Goal: Task Accomplishment & Management: Complete application form

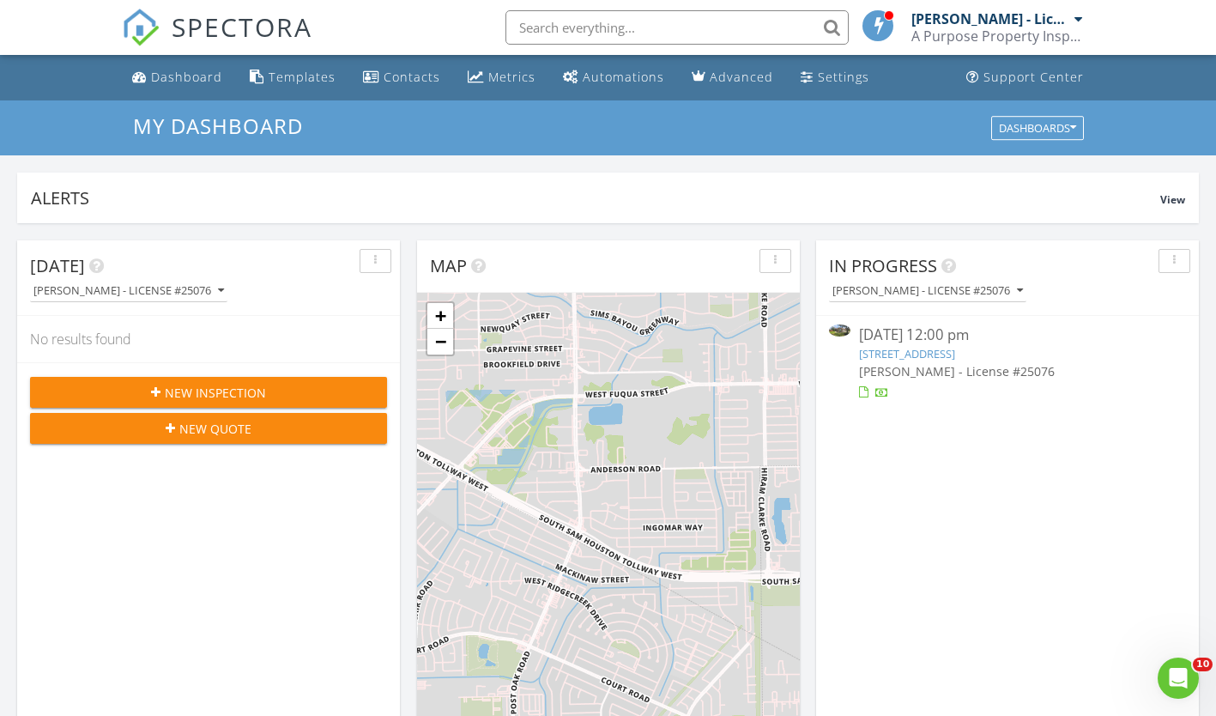
click at [902, 378] on span "[PERSON_NAME] - License #25076" at bounding box center [957, 371] width 196 height 16
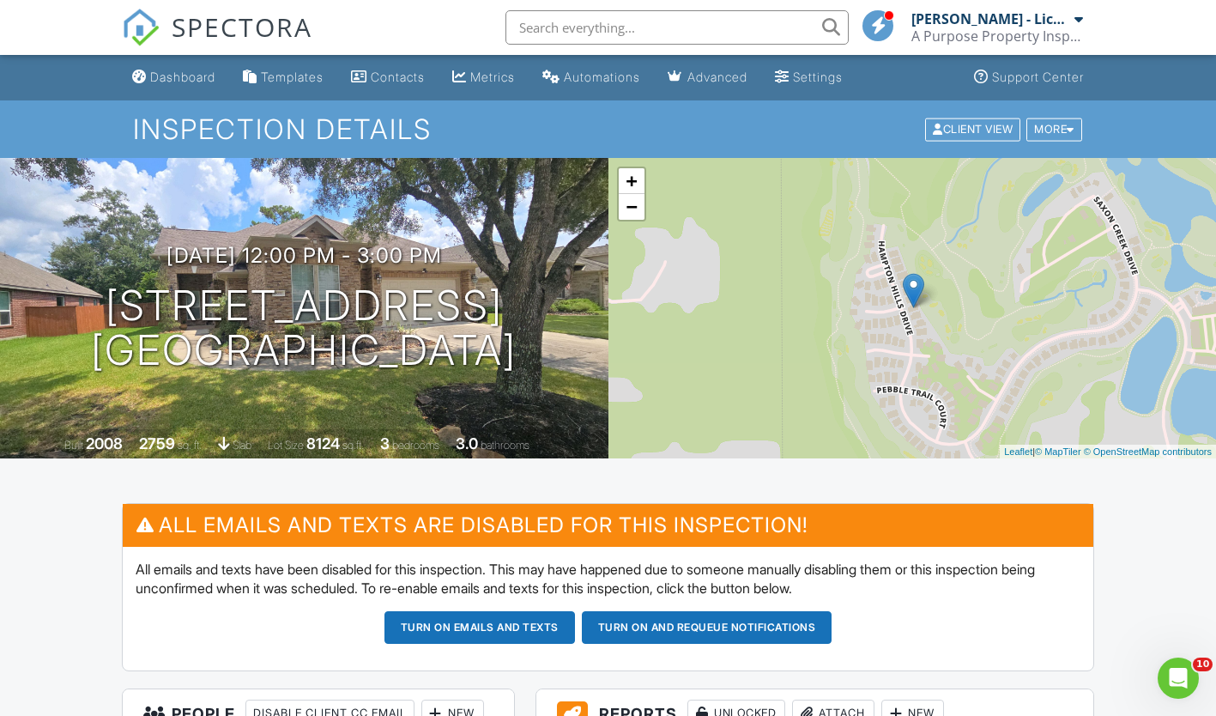
click at [190, 82] on div "Dashboard" at bounding box center [182, 77] width 65 height 15
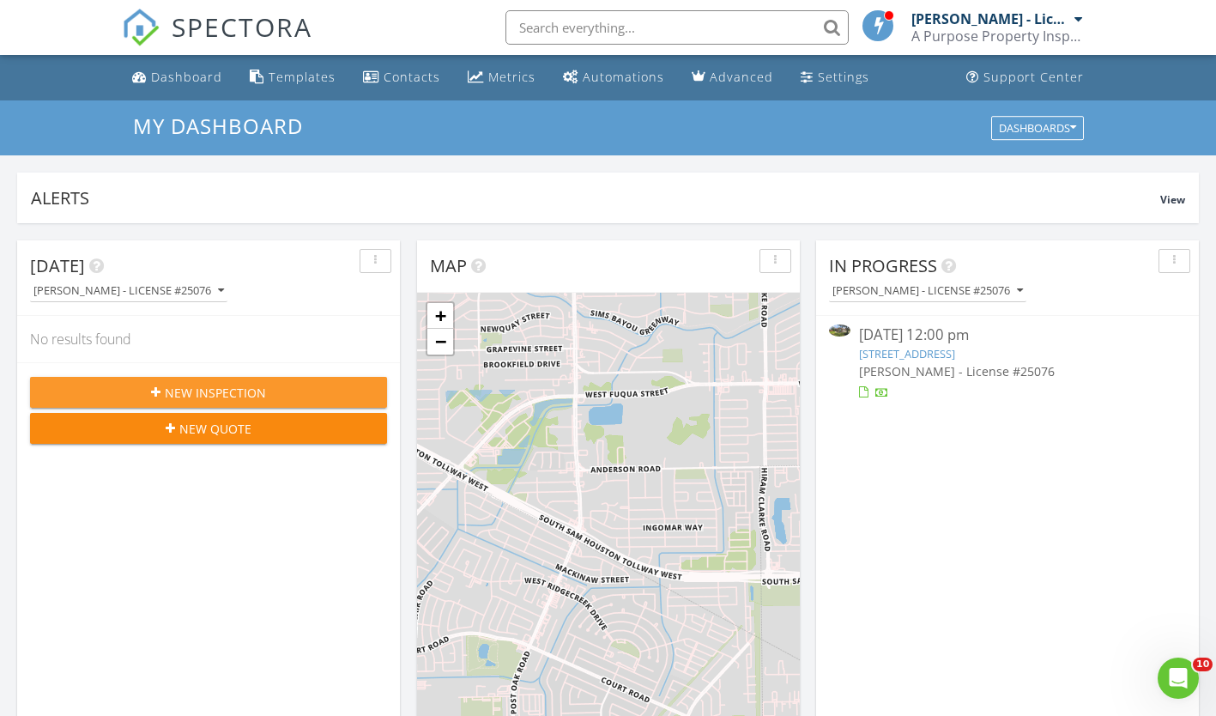
click at [277, 393] on div "New Inspection" at bounding box center [209, 393] width 330 height 18
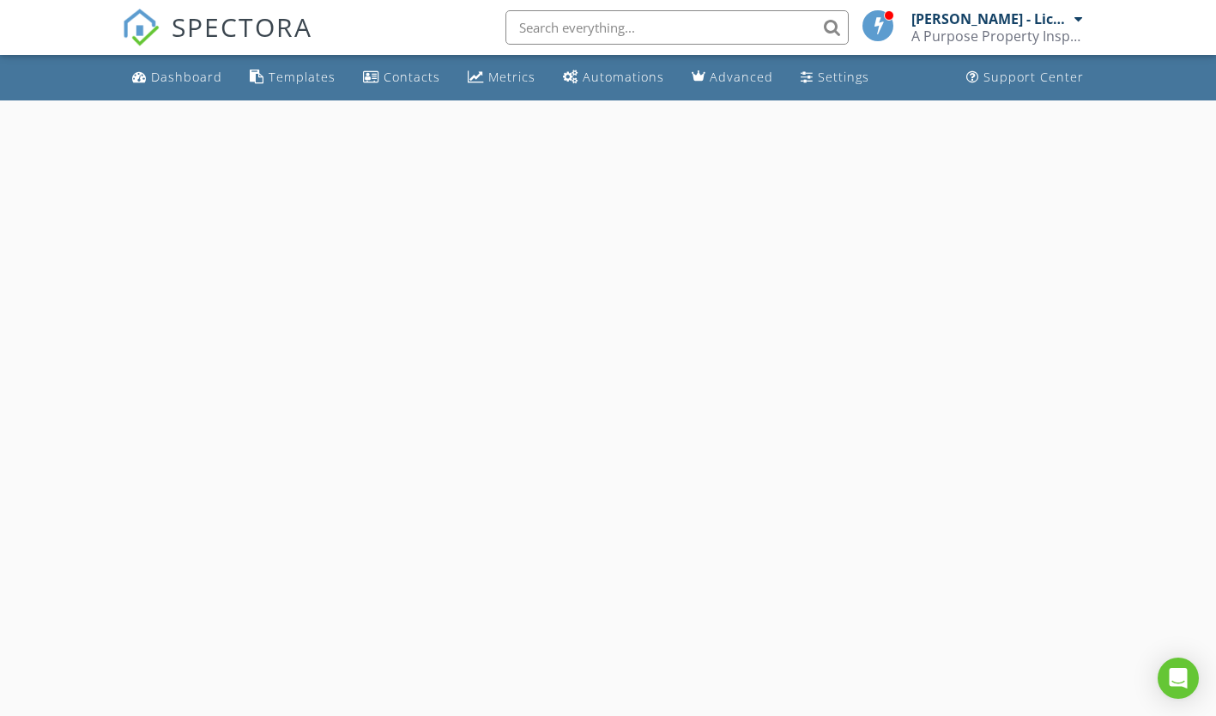
select select "7"
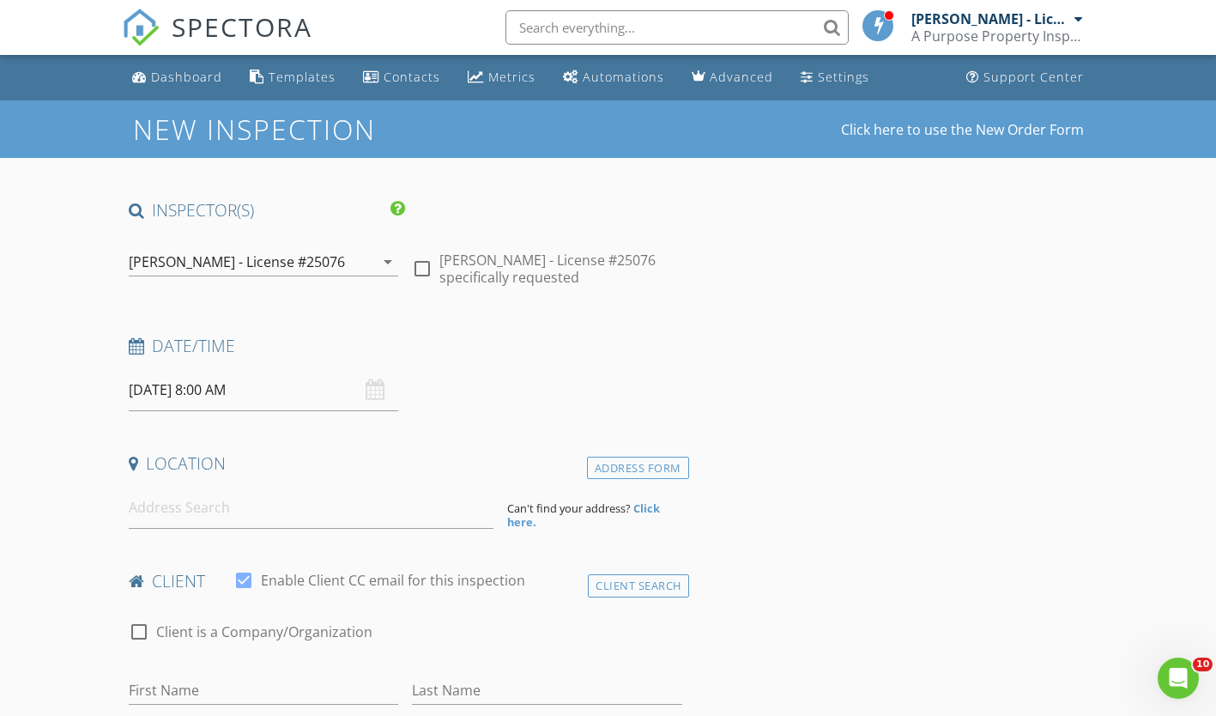
click at [250, 402] on input "08/29/2025 8:00 AM" at bounding box center [264, 390] width 270 height 42
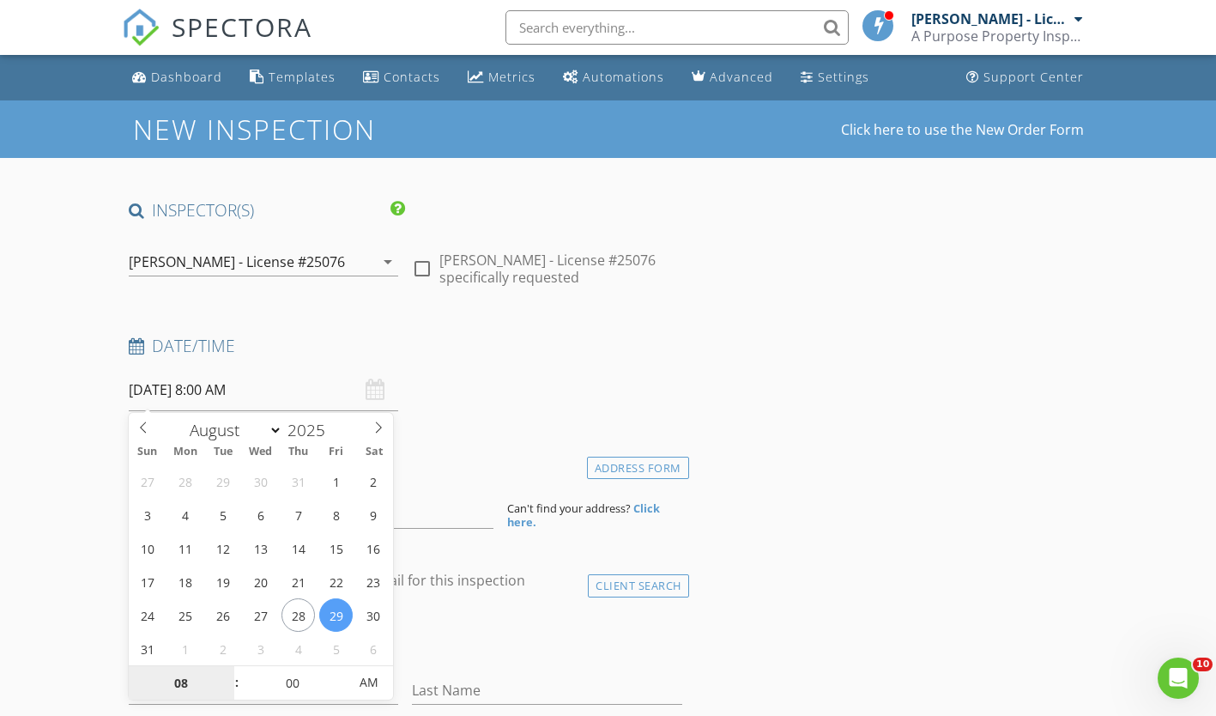
type input "08/28/2025 8:00 AM"
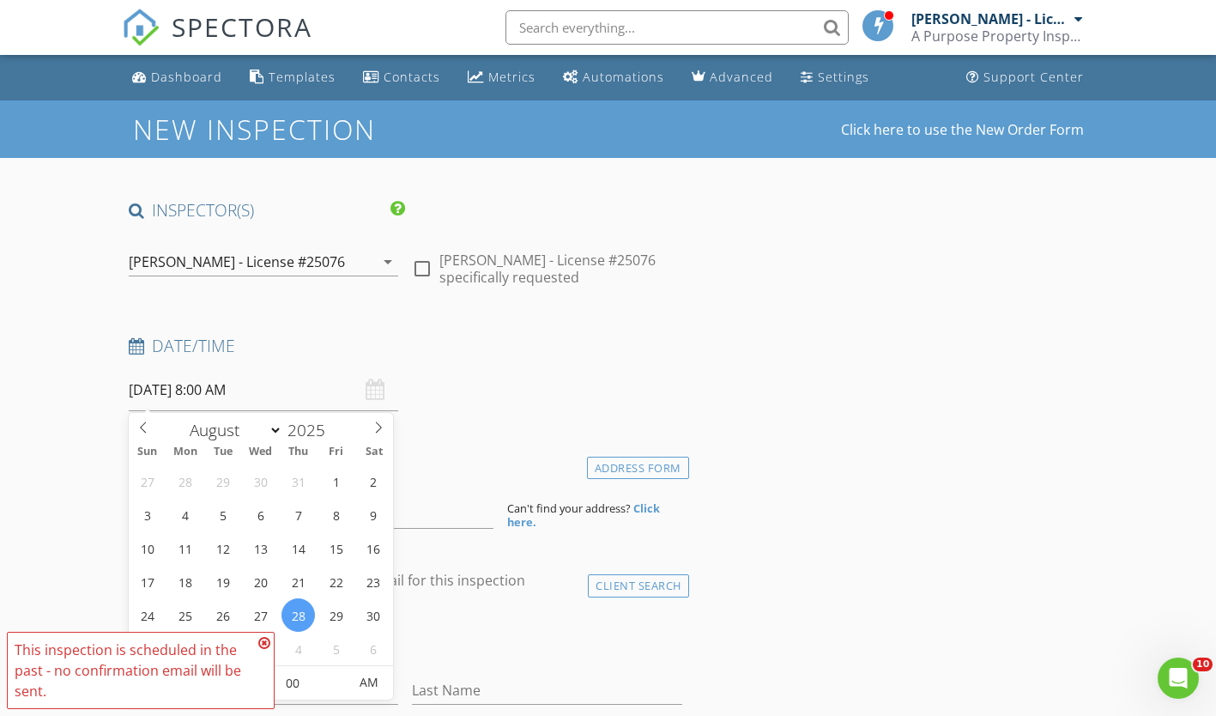
type input "05"
type input "08/28/2025 8:05 AM"
click at [342, 676] on span at bounding box center [339, 674] width 12 height 17
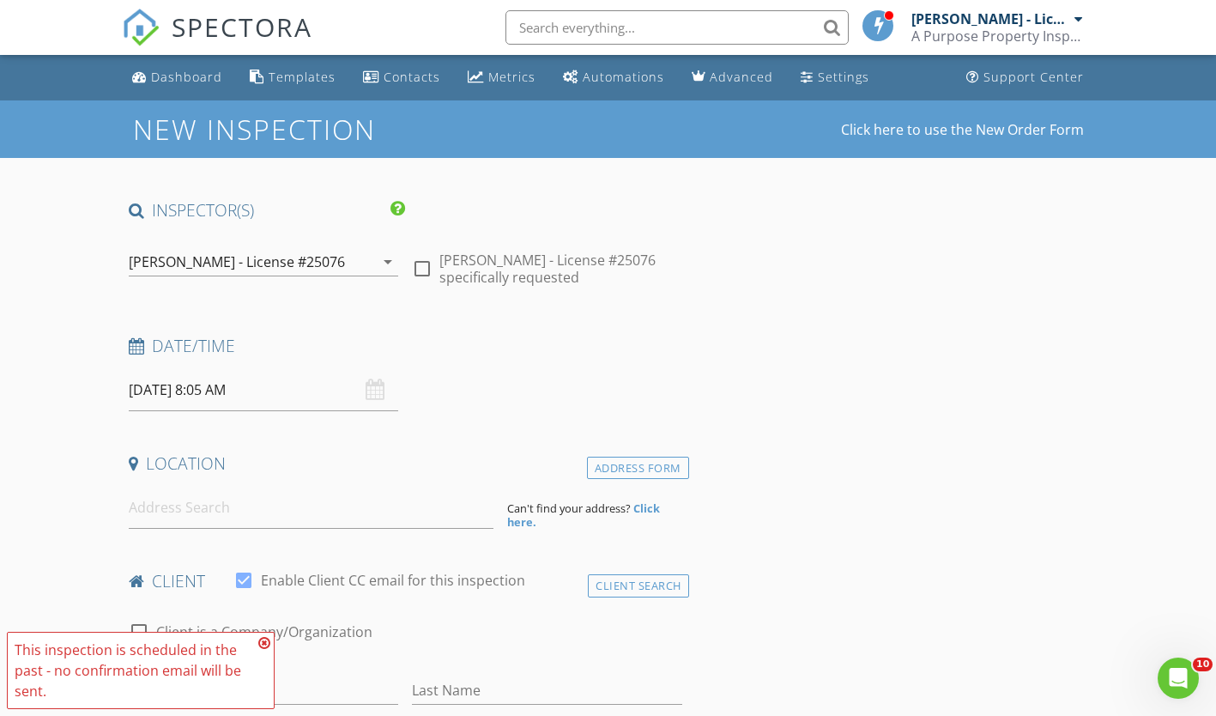
click at [260, 639] on icon at bounding box center [264, 643] width 12 height 14
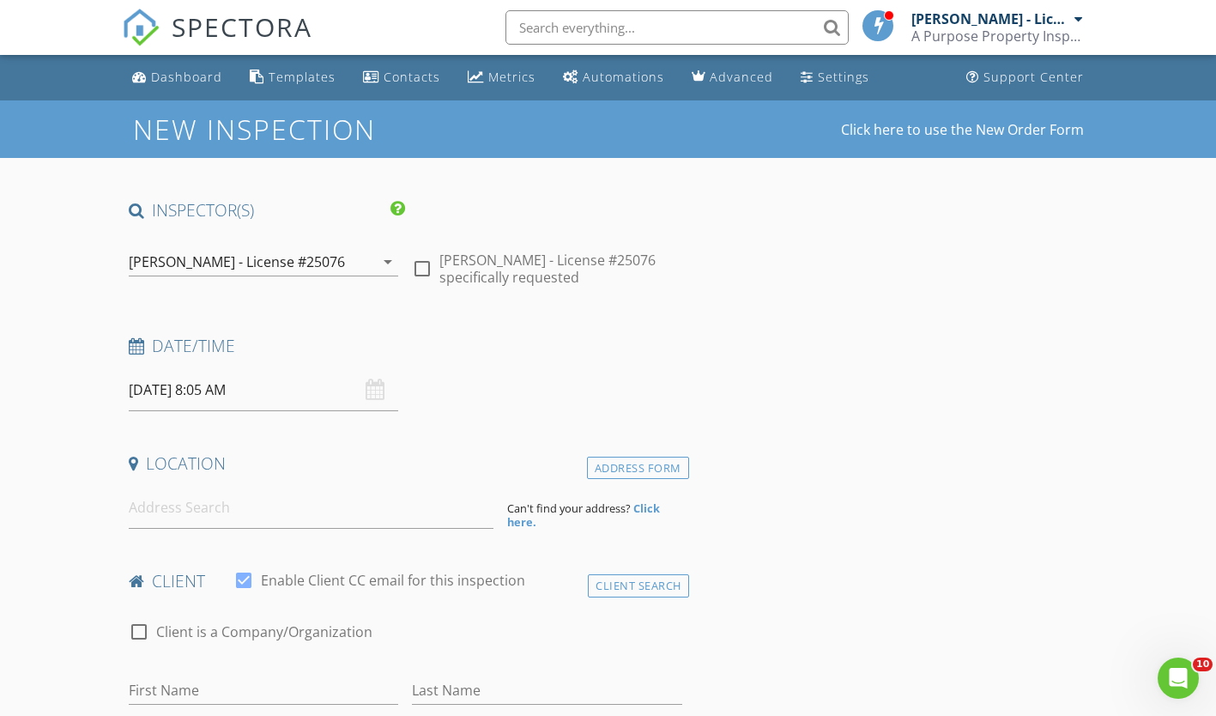
click at [227, 385] on input "08/28/2025 8:05 AM" at bounding box center [264, 390] width 270 height 42
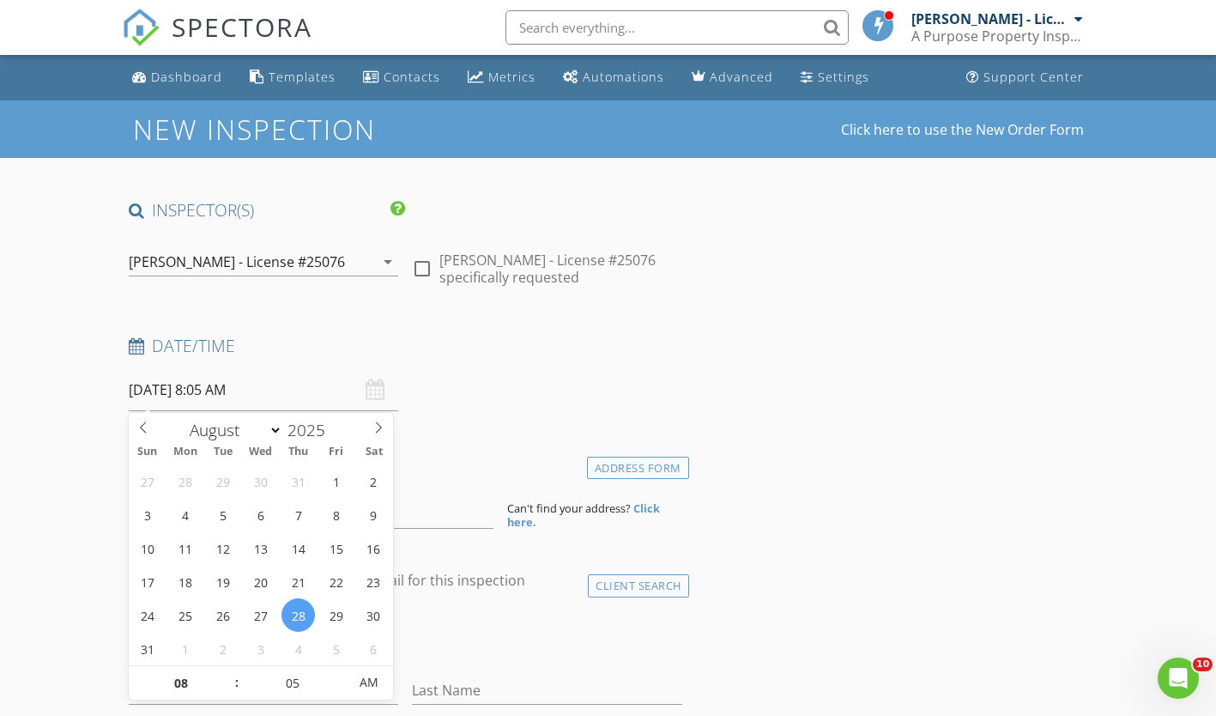
type input "09"
type input "08/28/2025 9:05 AM"
click at [230, 669] on span at bounding box center [228, 674] width 12 height 17
type input "00"
type input "08/28/2025 9:00 AM"
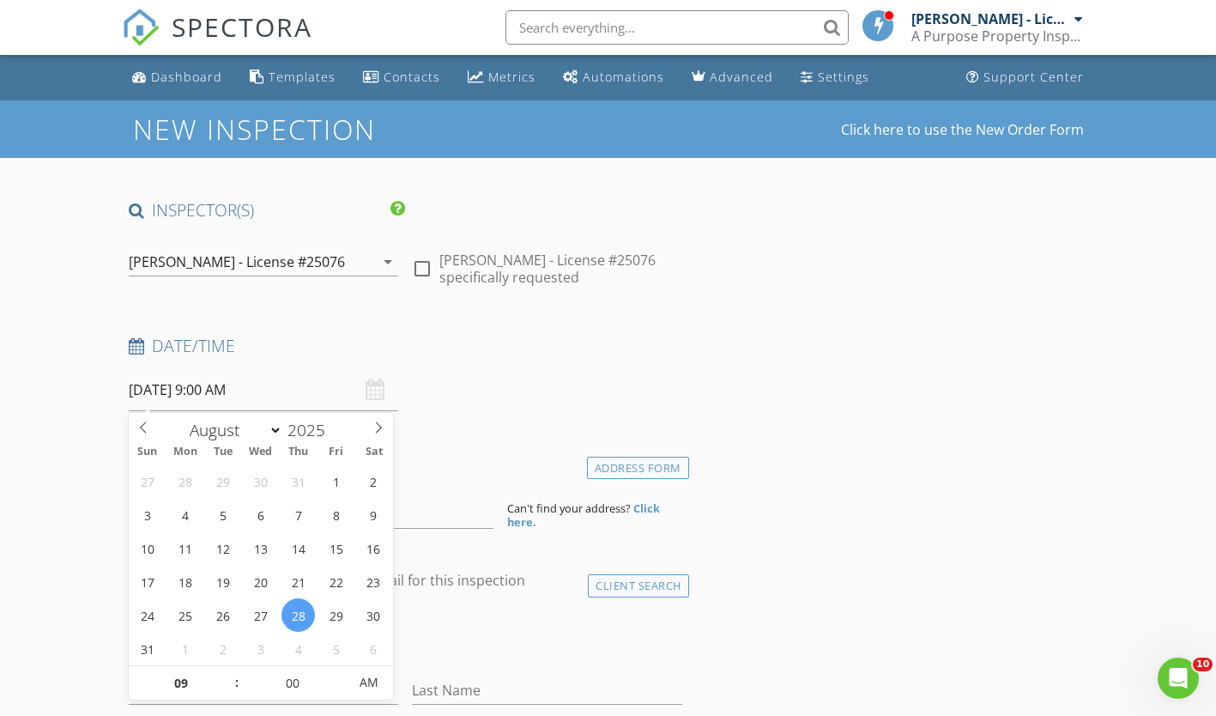
click at [337, 688] on span at bounding box center [339, 691] width 12 height 17
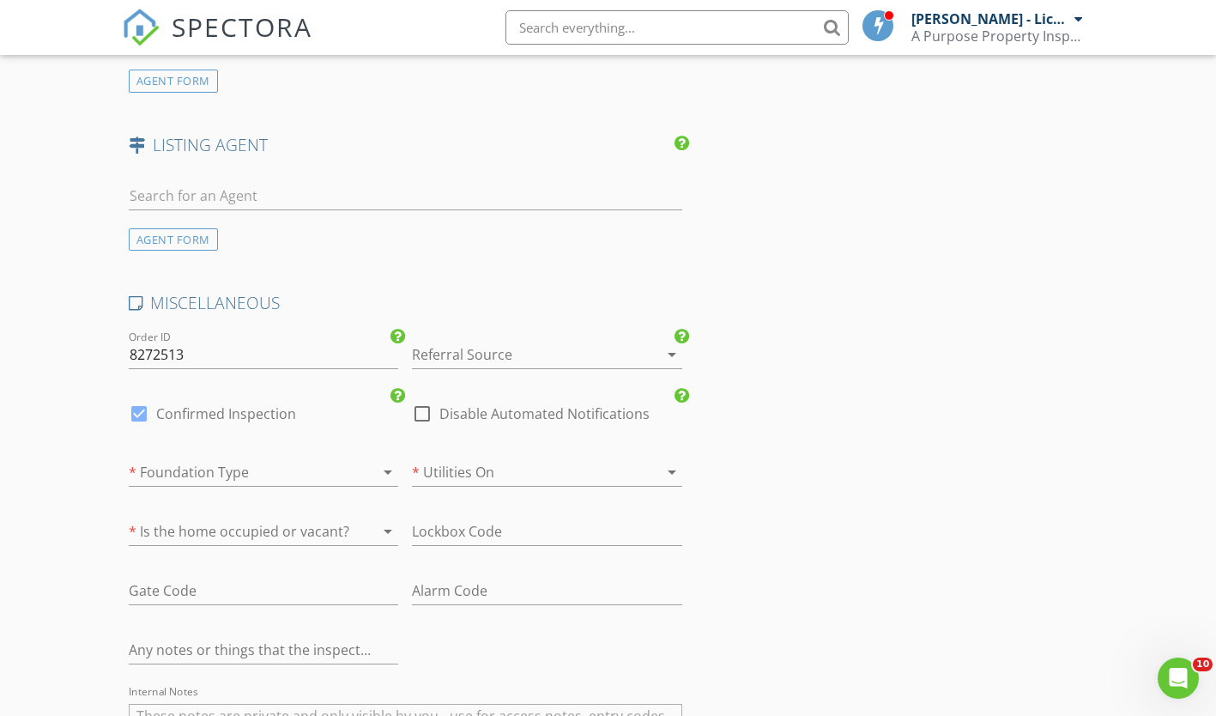
scroll to position [1808, 0]
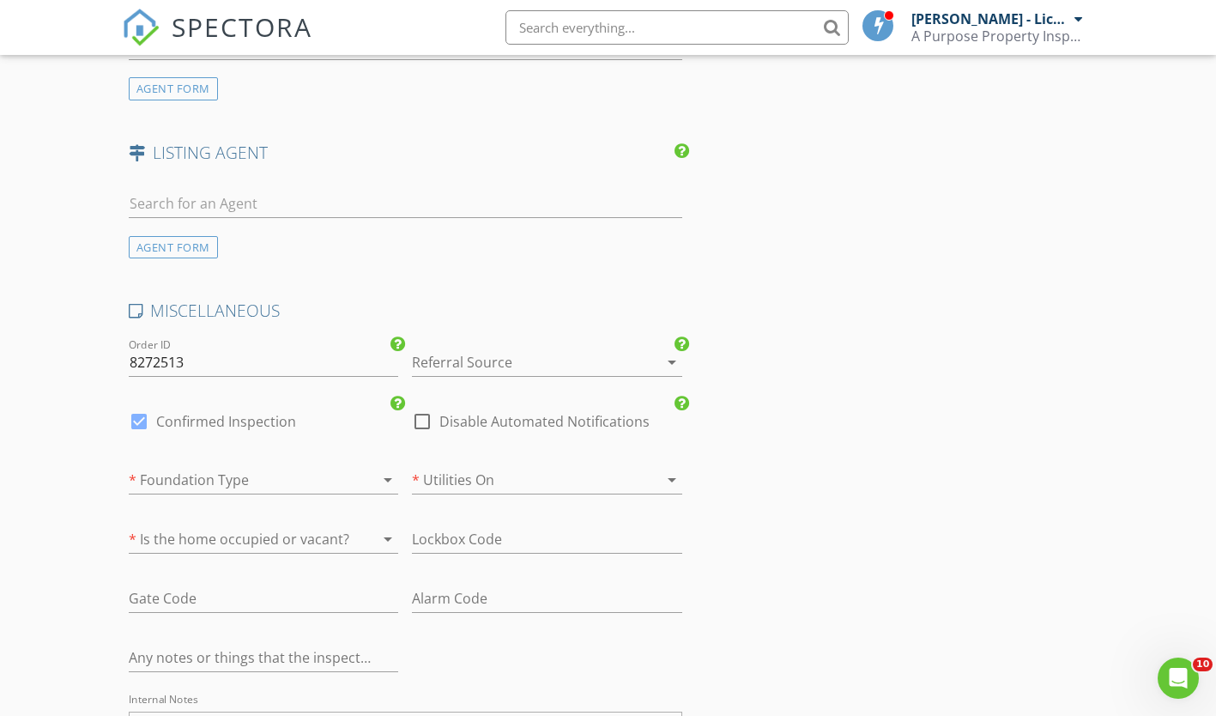
click at [421, 430] on div at bounding box center [422, 421] width 29 height 29
checkbox input "true"
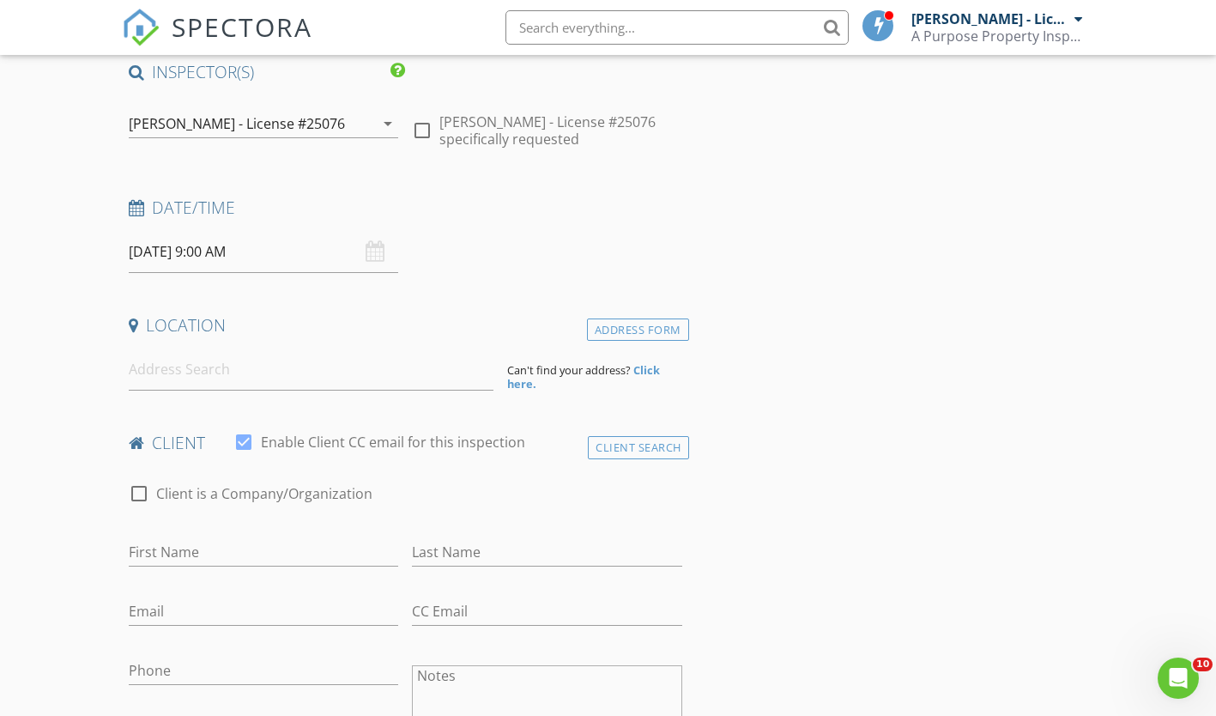
scroll to position [145, 0]
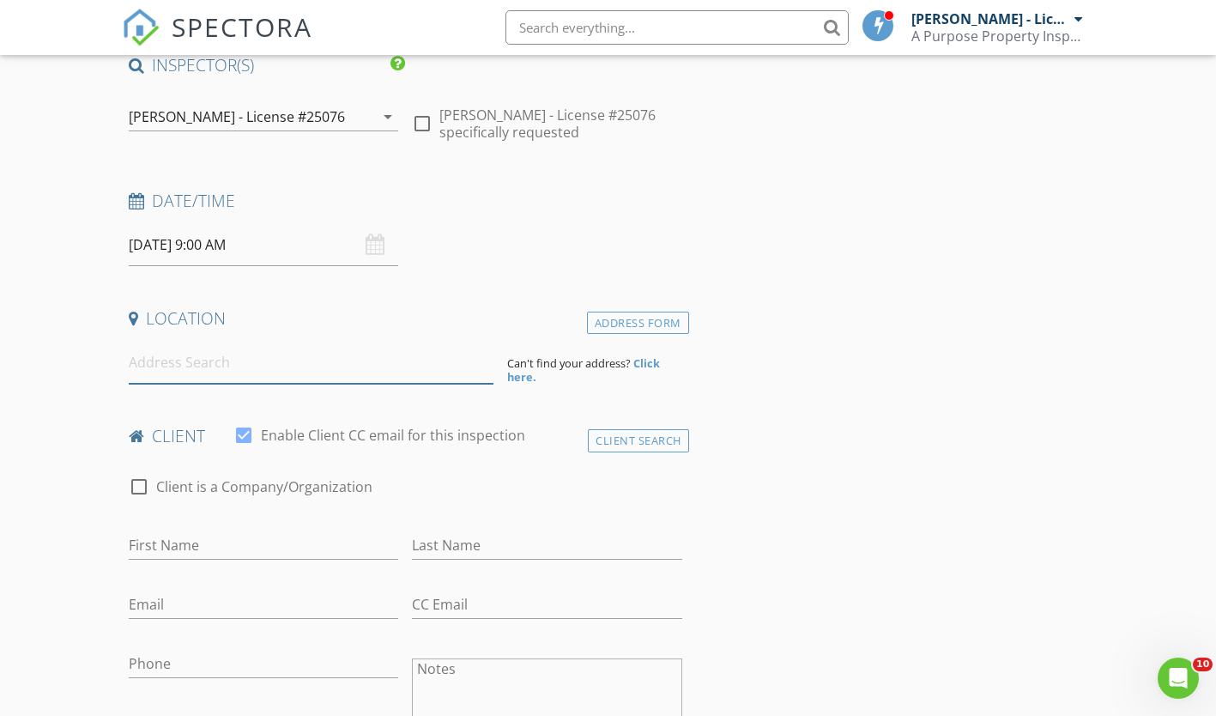
click at [242, 368] on input at bounding box center [311, 363] width 365 height 42
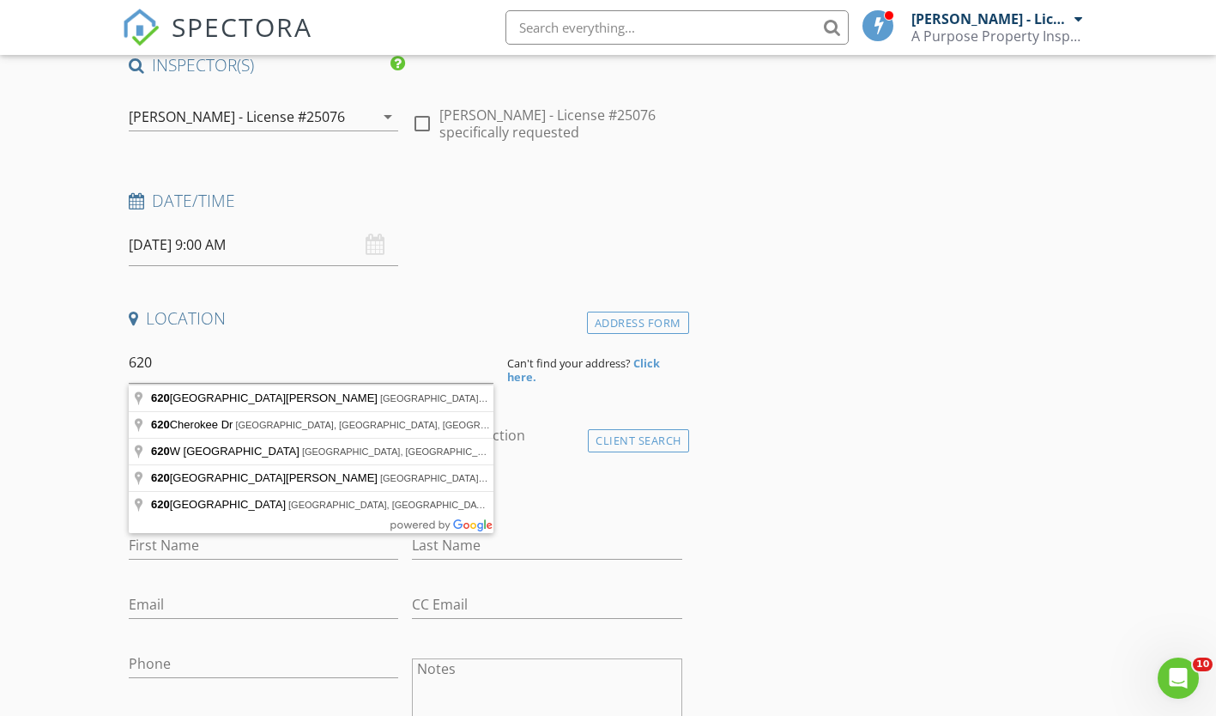
type input "620 Saint Lawrence River Road, Montgomery, TX, USA"
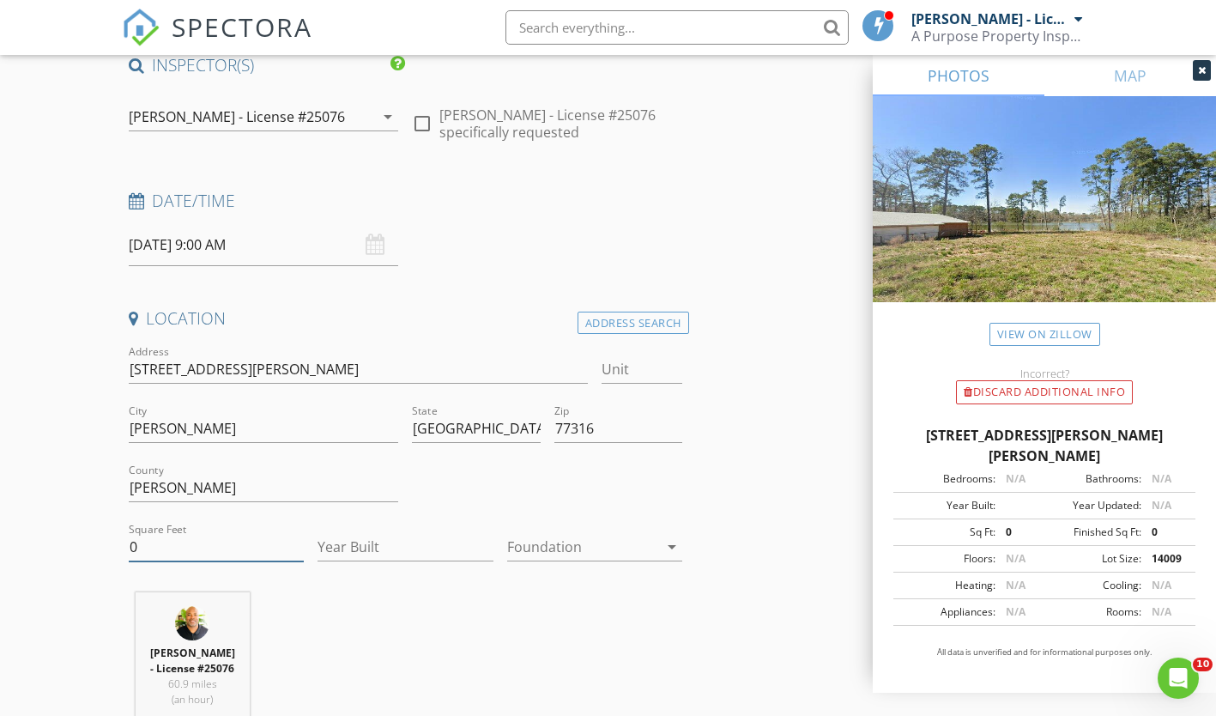
click at [231, 546] on input "0" at bounding box center [216, 547] width 175 height 28
type input "1600"
type input "2025"
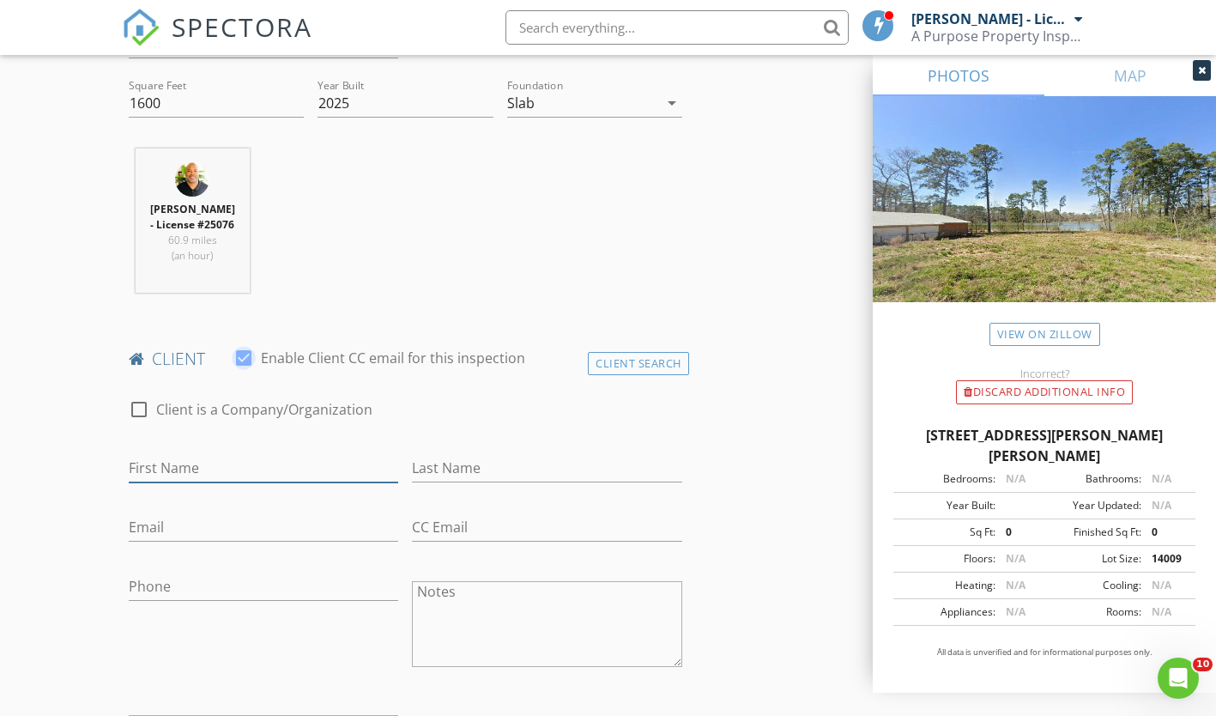
click at [277, 460] on input "First Name" at bounding box center [264, 468] width 270 height 28
click at [646, 355] on div "Client Search" at bounding box center [638, 363] width 101 height 23
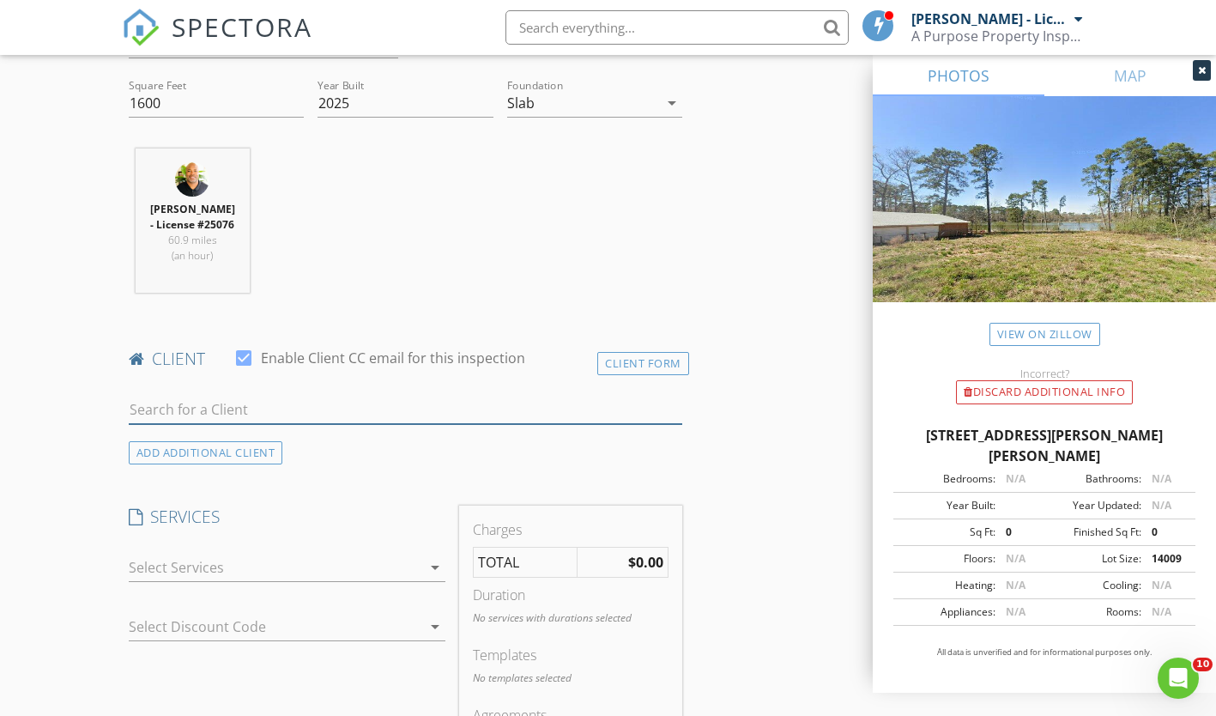
click at [361, 422] on input "text" at bounding box center [406, 410] width 554 height 28
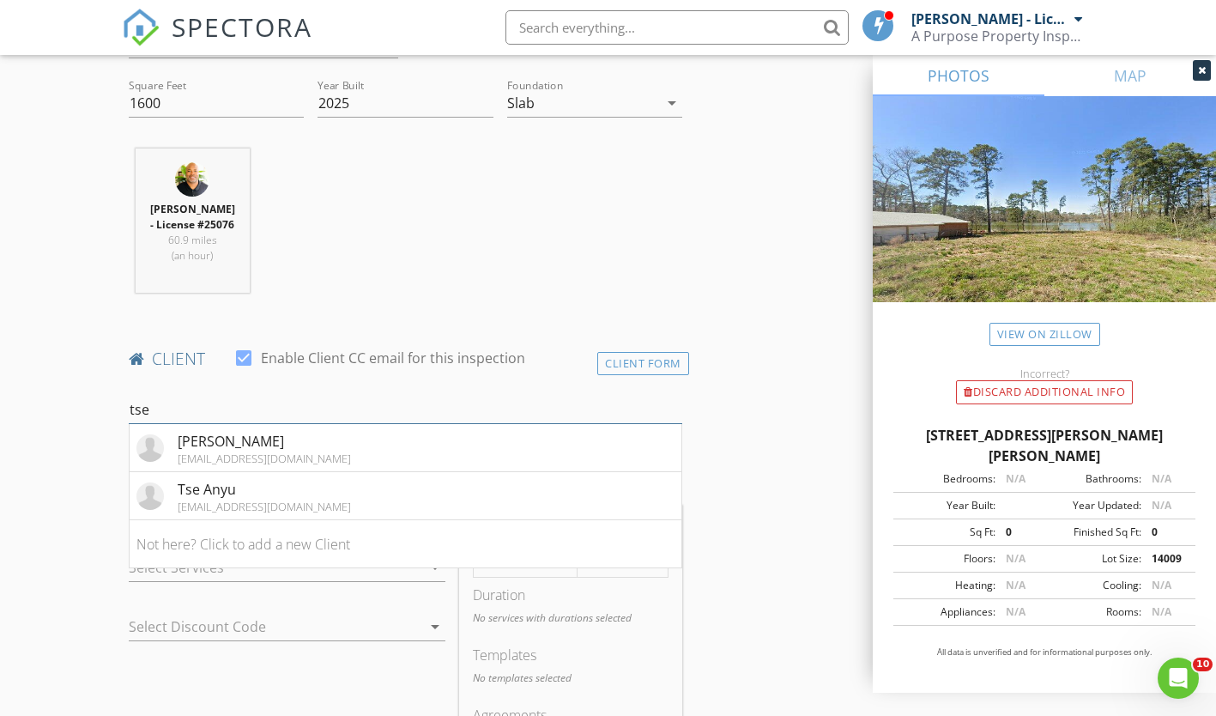
type input "tse"
click at [270, 494] on div "Tse Anyu" at bounding box center [264, 489] width 173 height 21
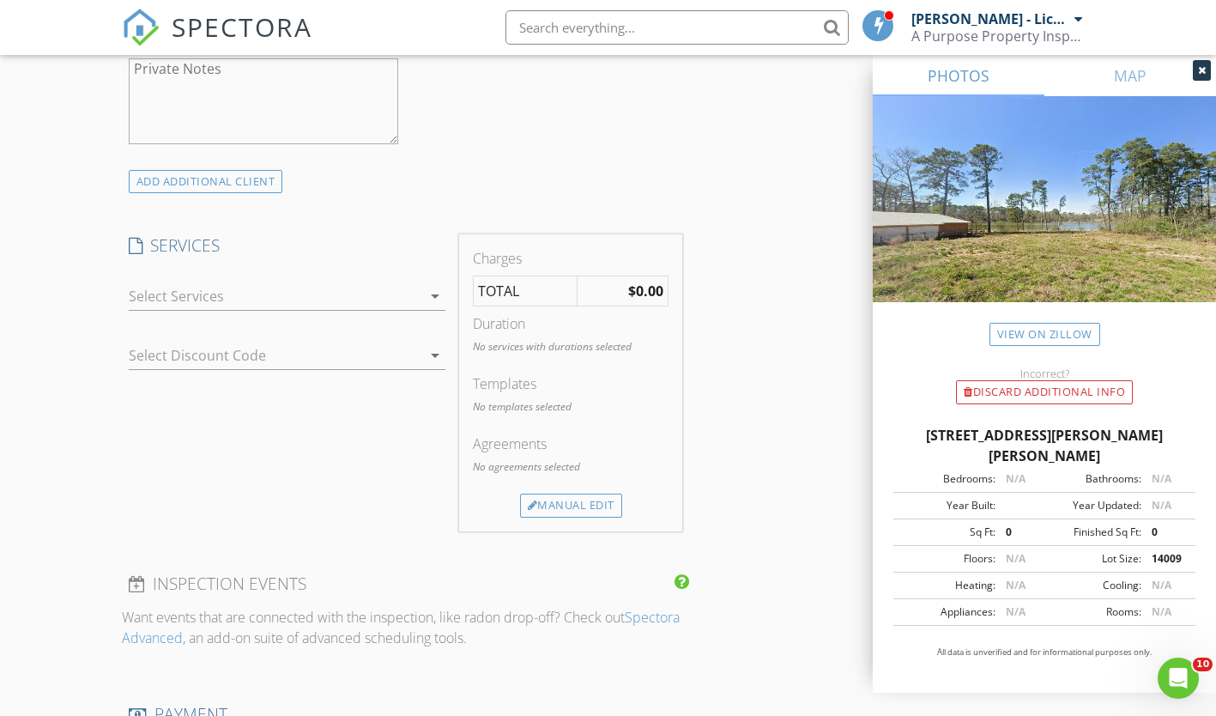
scroll to position [1262, 0]
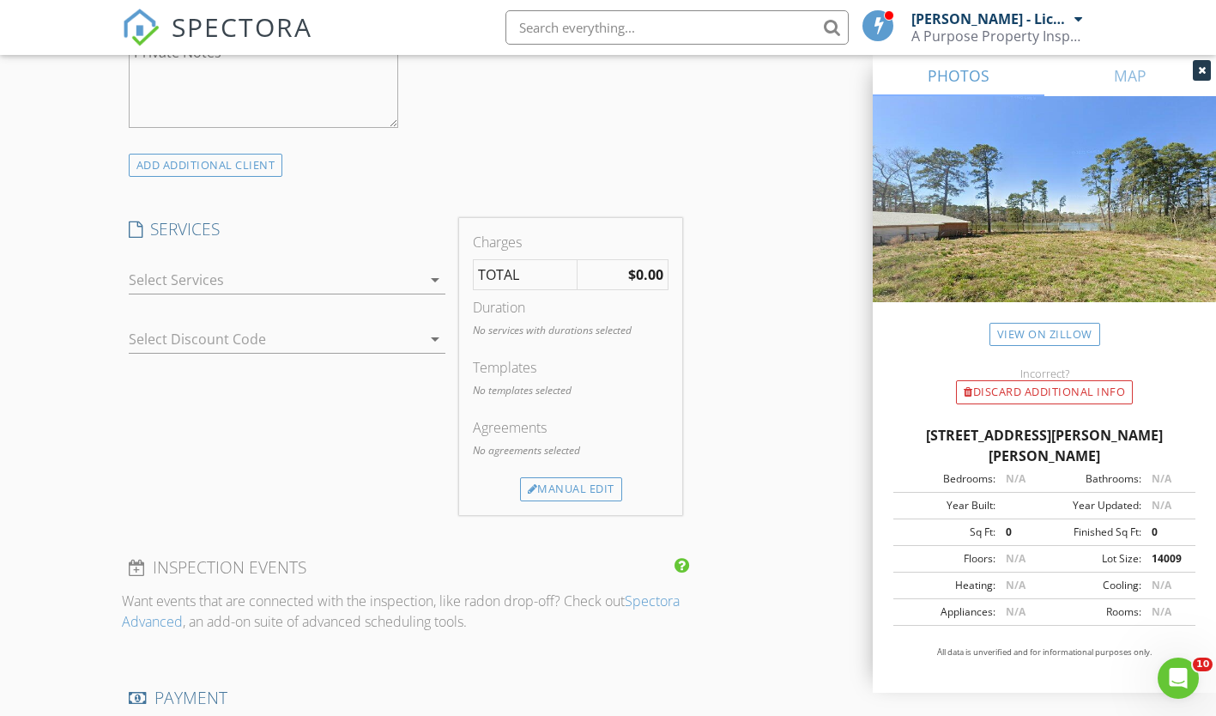
click at [295, 279] on div at bounding box center [276, 279] width 294 height 27
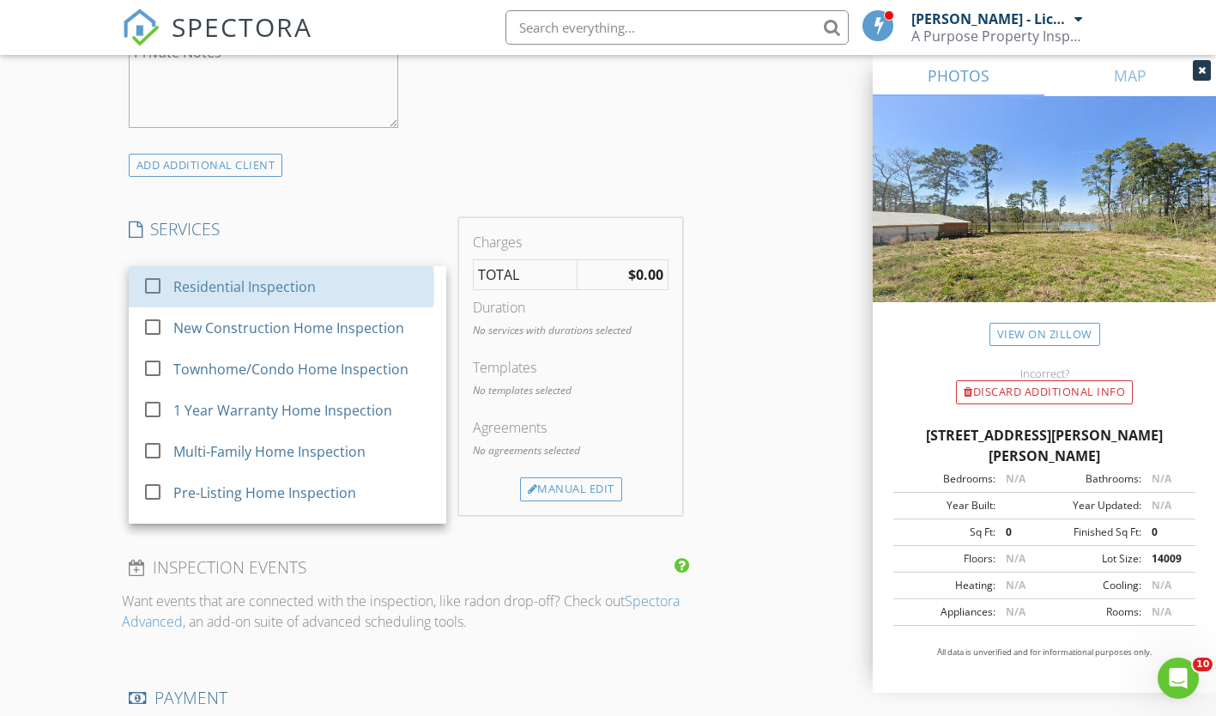
click at [266, 289] on div "Residential Inspection" at bounding box center [244, 286] width 142 height 21
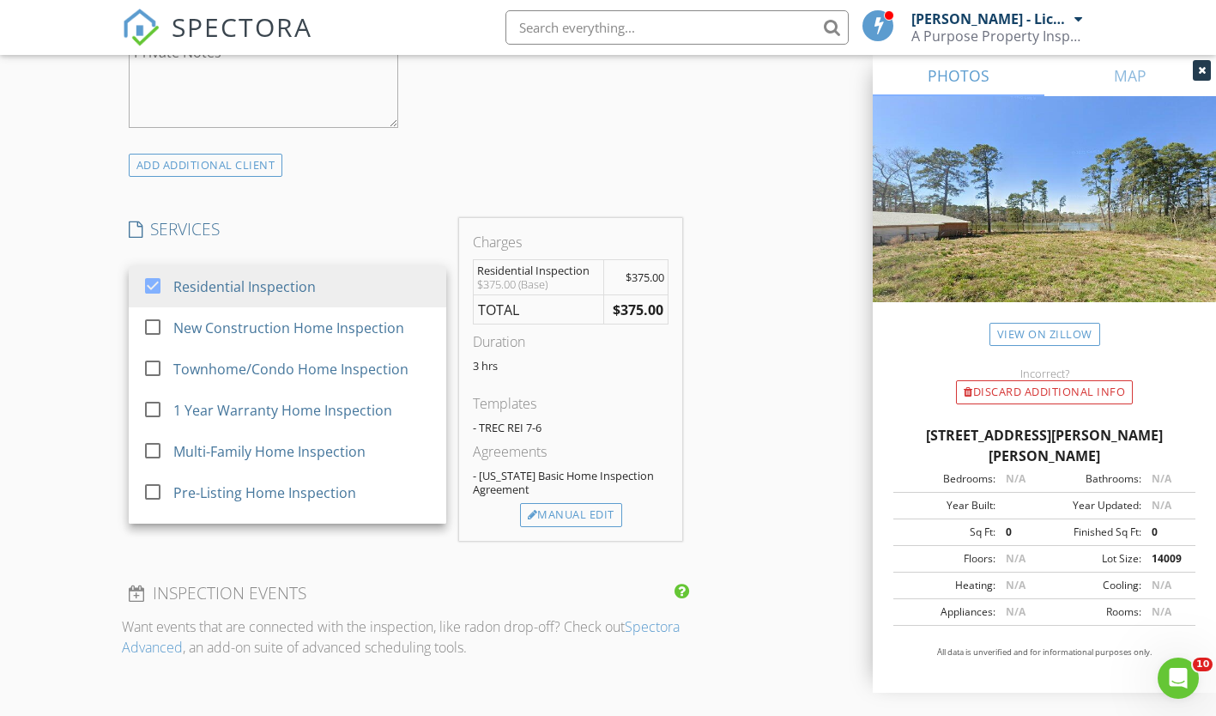
click at [576, 518] on div "Manual Edit" at bounding box center [571, 515] width 102 height 24
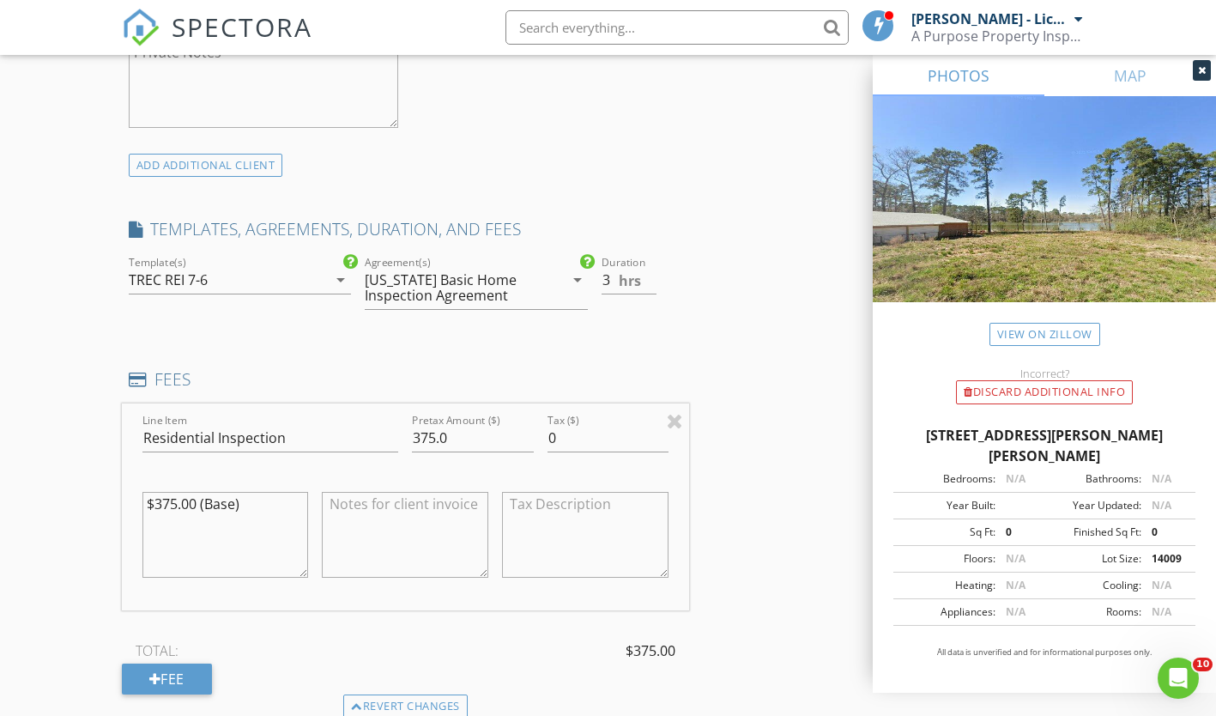
click at [316, 286] on div "TREC REI 7-6" at bounding box center [228, 279] width 199 height 27
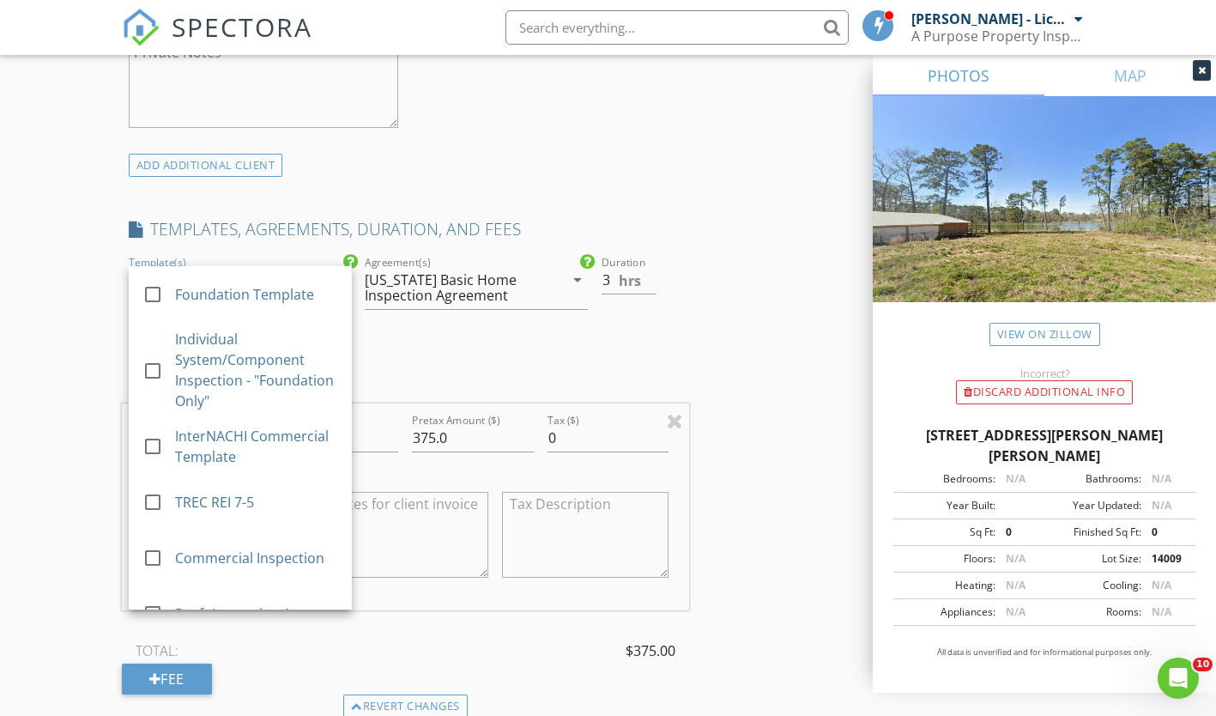
click at [529, 294] on div "[US_STATE] Basic Home Inspection Agreement" at bounding box center [454, 287] width 179 height 31
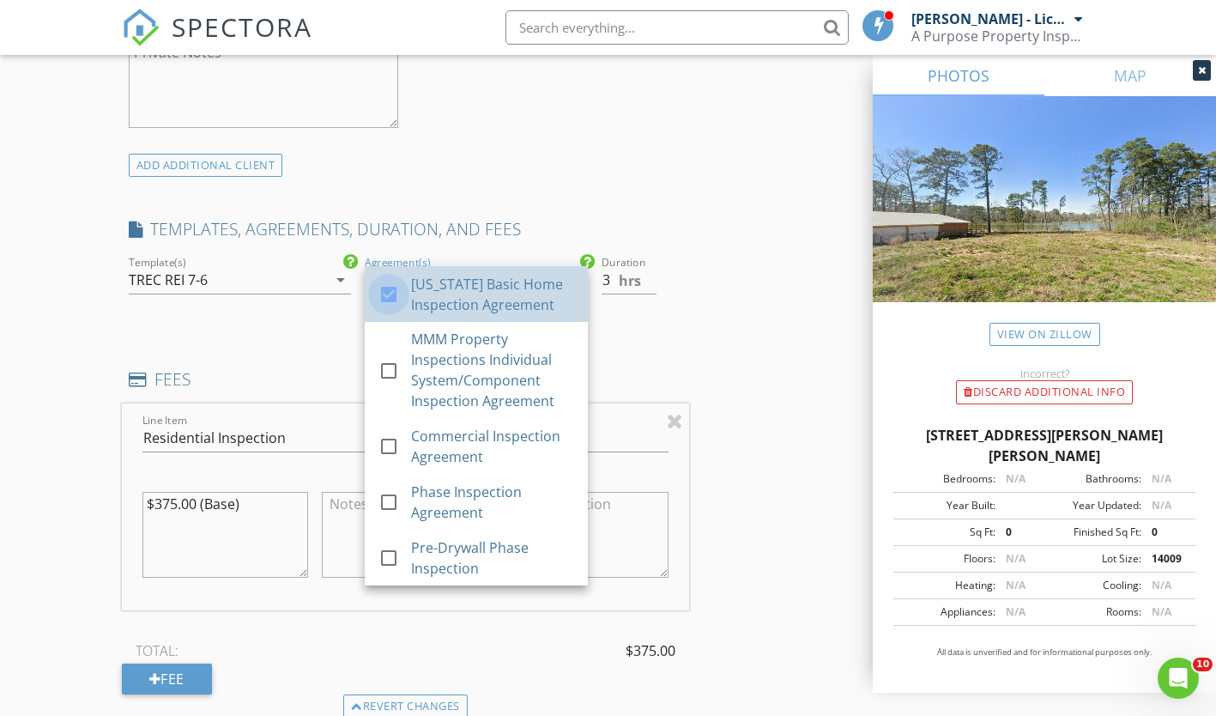
click at [385, 289] on div at bounding box center [388, 294] width 29 height 29
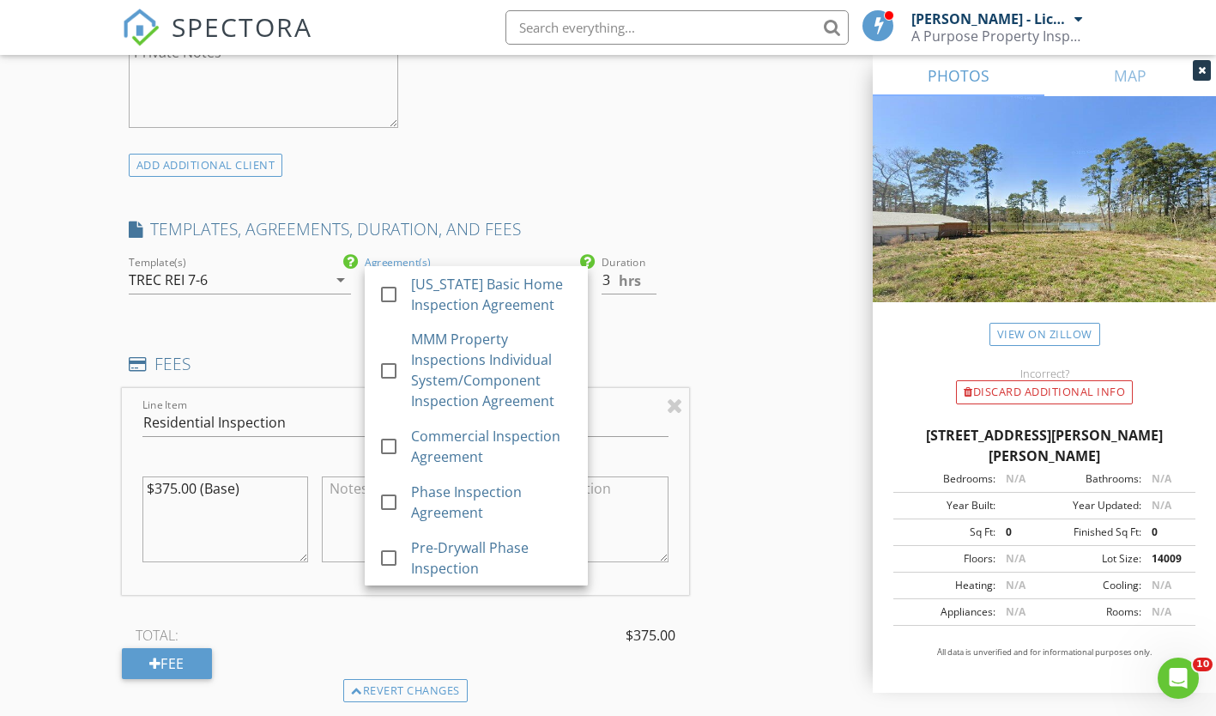
click at [406, 560] on div "check_box_outline_blank" at bounding box center [395, 558] width 33 height 21
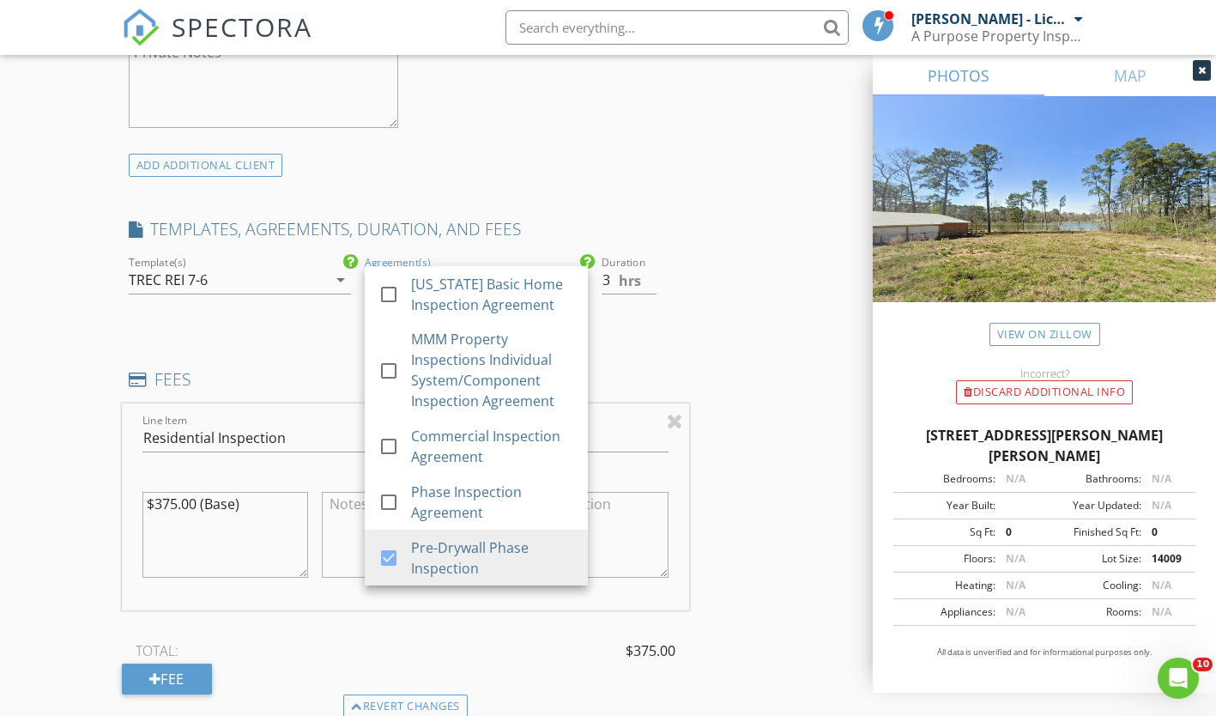
click at [752, 421] on div "INSPECTOR(S) check_box Michael McElroy - License #25076 PRIMARY Michael McElroy…" at bounding box center [608, 571] width 973 height 3269
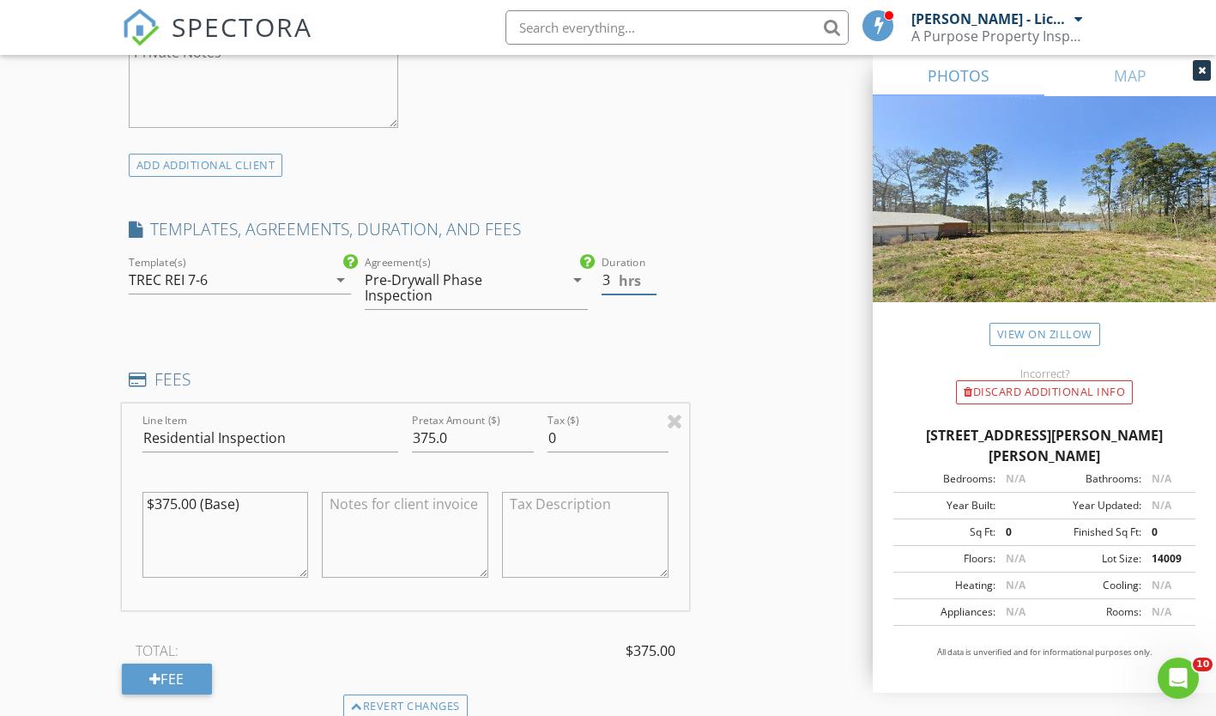
click at [609, 280] on input "3" at bounding box center [629, 280] width 55 height 28
type input "2"
type input "250"
drag, startPoint x: 215, startPoint y: 439, endPoint x: 64, endPoint y: 436, distance: 152.0
click at [64, 436] on div "New Inspection Click here to use the New Order Form INSPECTOR(S) check_box Mich…" at bounding box center [608, 543] width 1216 height 3409
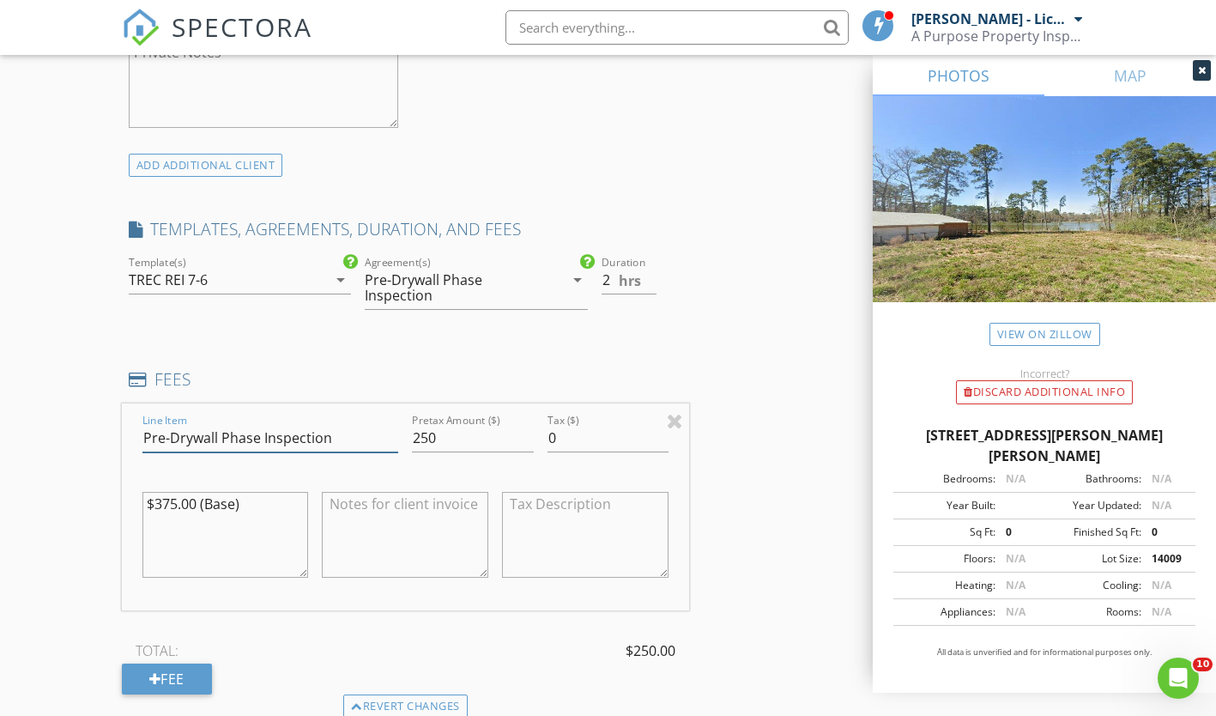
type input "Pre-Drywall Phase Inspection"
click at [170, 502] on textarea "$375.00 (Base)" at bounding box center [225, 535] width 167 height 86
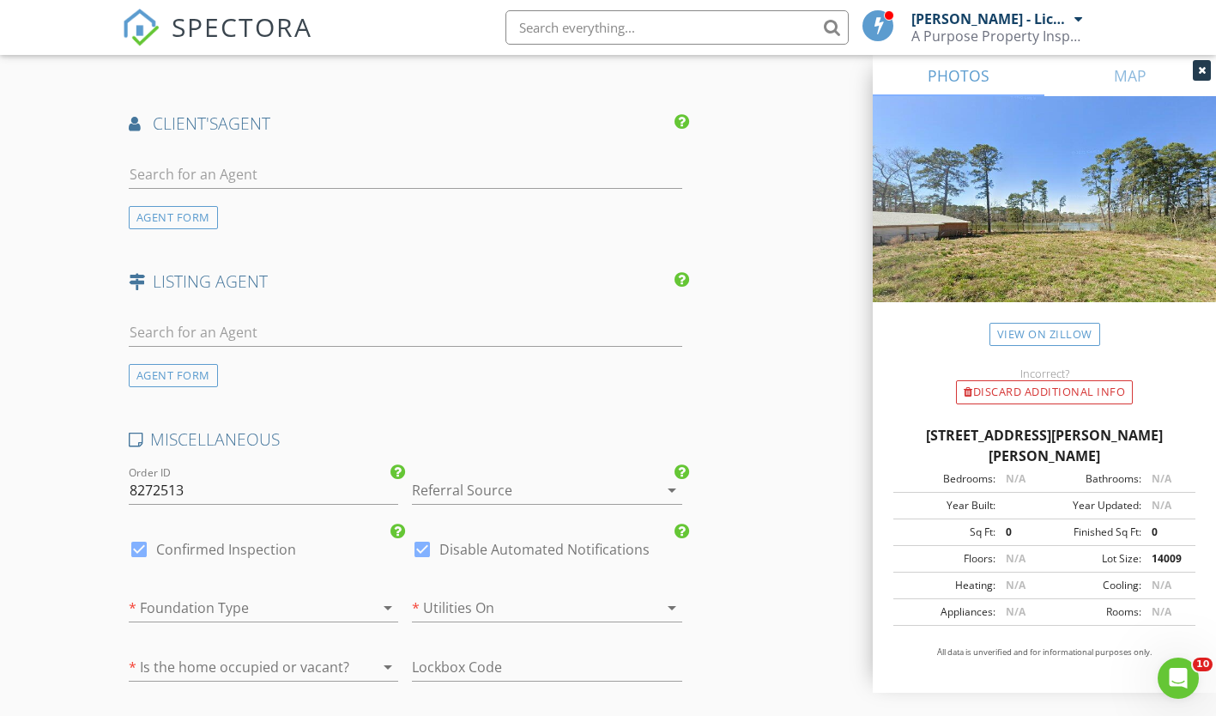
scroll to position [2266, 0]
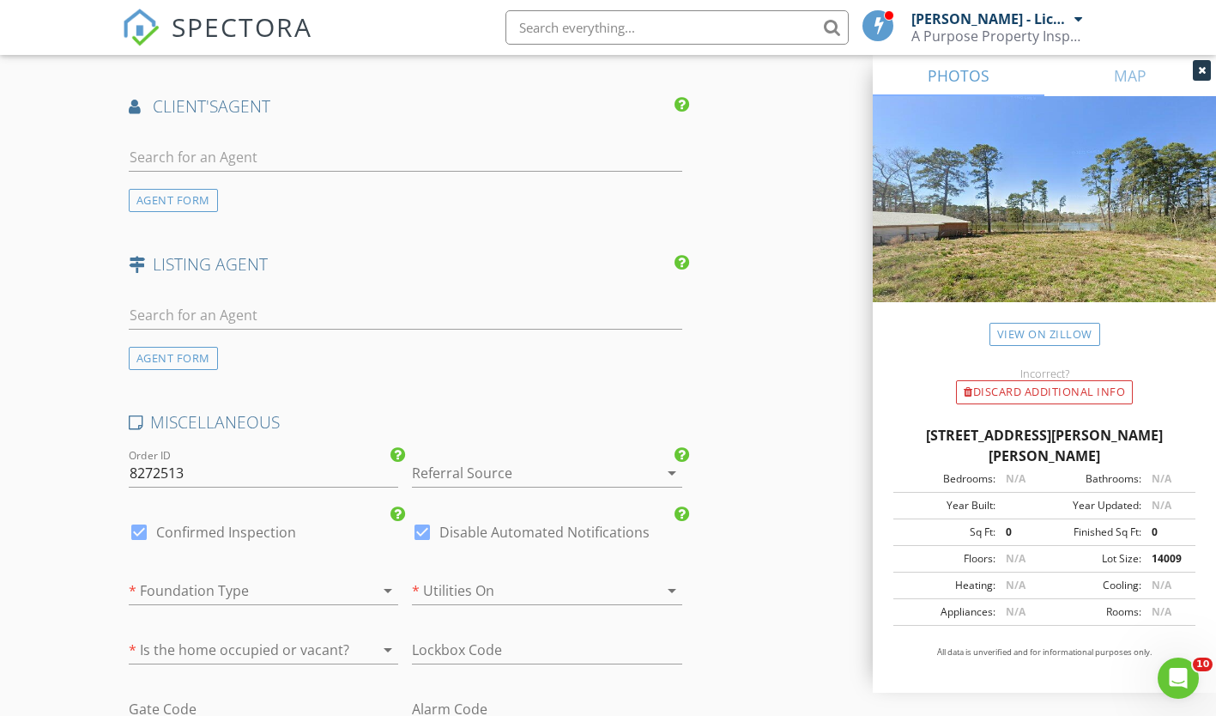
type textarea "$250.00"
click at [317, 168] on input "text" at bounding box center [406, 157] width 554 height 28
type input "frank"
click at [306, 196] on li "Frank Bonghan HomeSmart" at bounding box center [406, 196] width 552 height 48
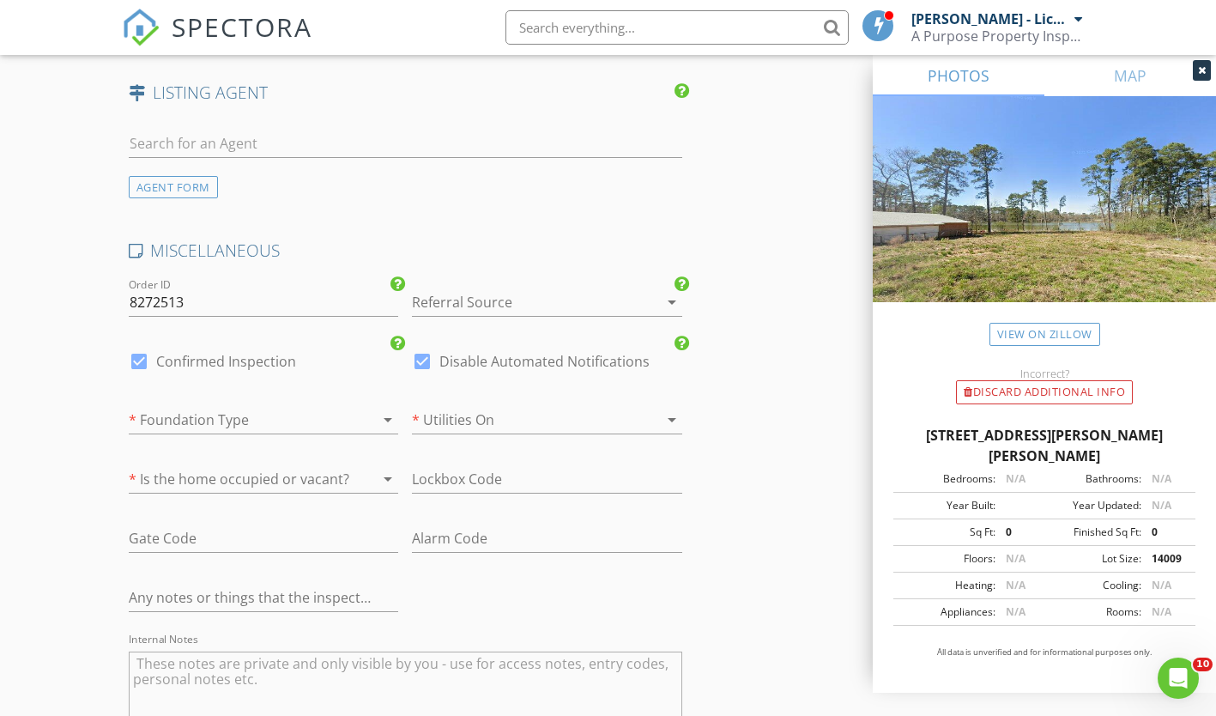
scroll to position [2855, 0]
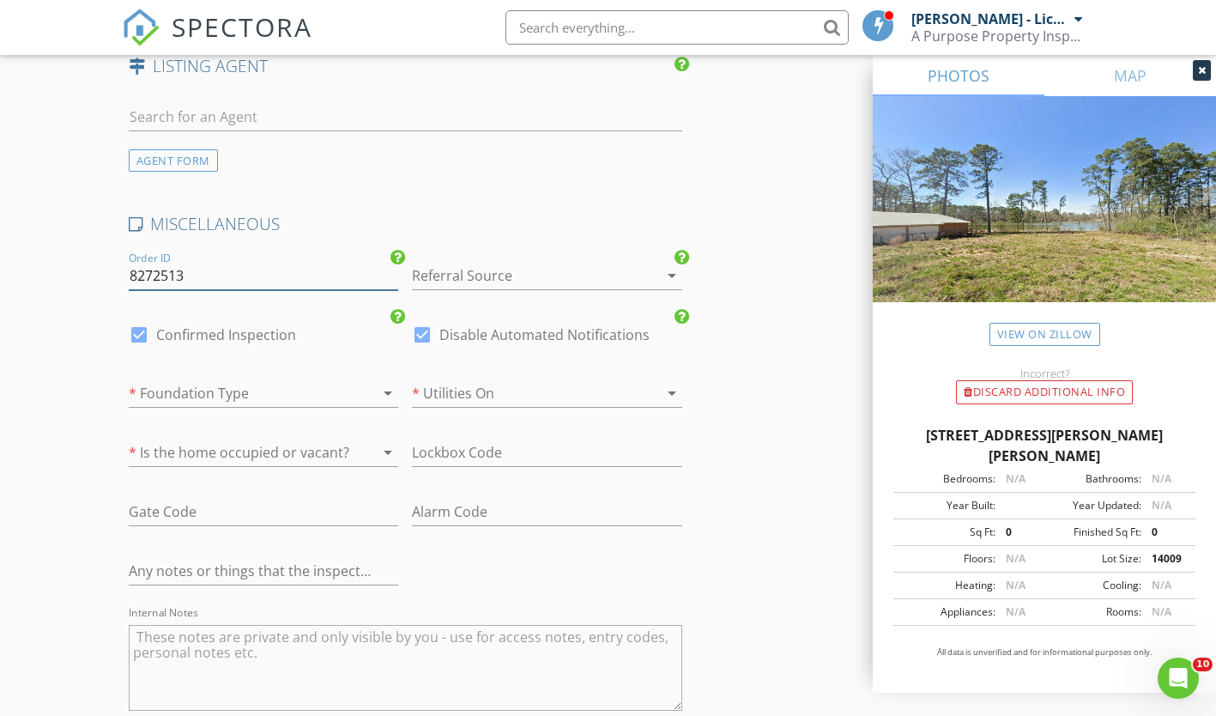
drag, startPoint x: 198, startPoint y: 276, endPoint x: -3, endPoint y: 251, distance: 203.1
type input "0828259A"
click at [560, 271] on div at bounding box center [523, 275] width 222 height 27
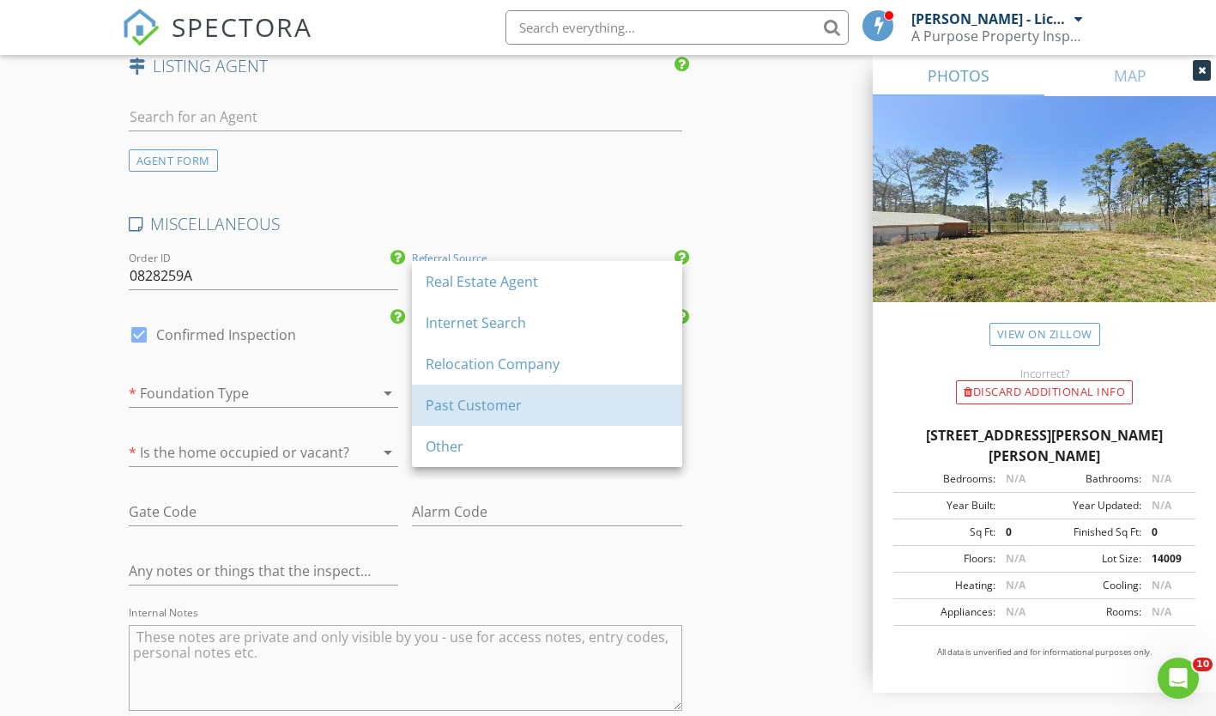
click at [480, 398] on div "Past Customer" at bounding box center [547, 405] width 243 height 21
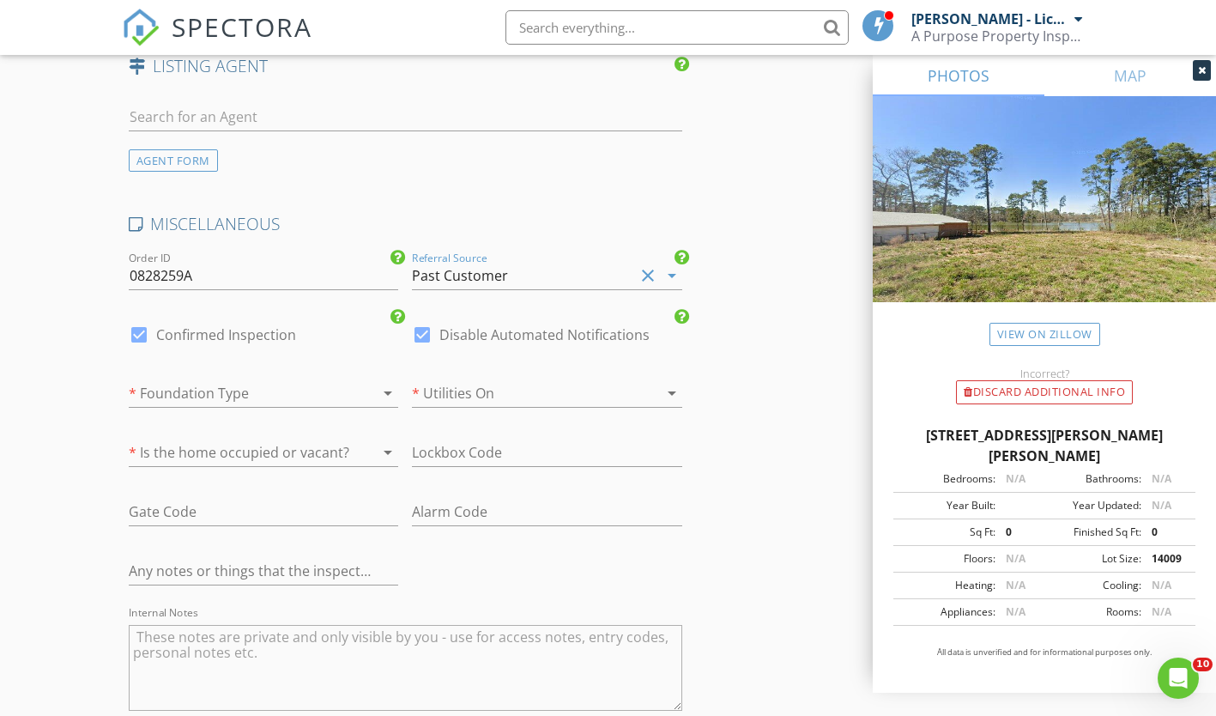
click at [263, 397] on div at bounding box center [240, 392] width 222 height 27
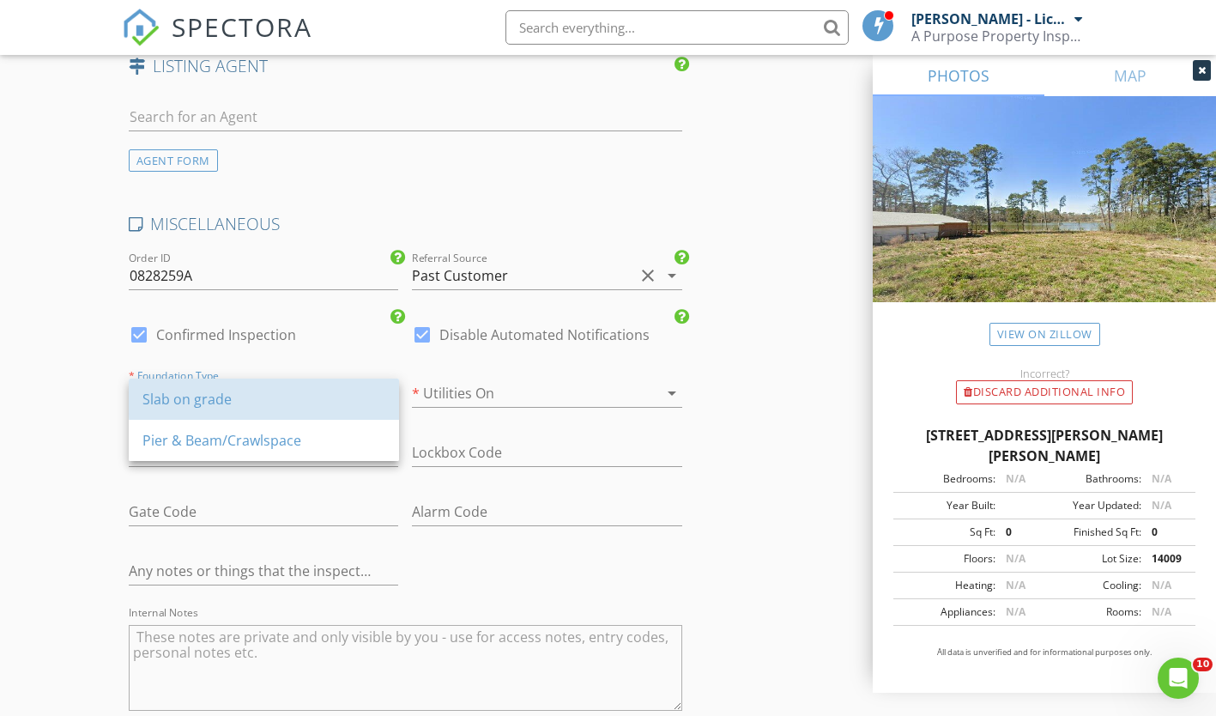
click at [256, 406] on div "Slab on grade" at bounding box center [263, 399] width 243 height 21
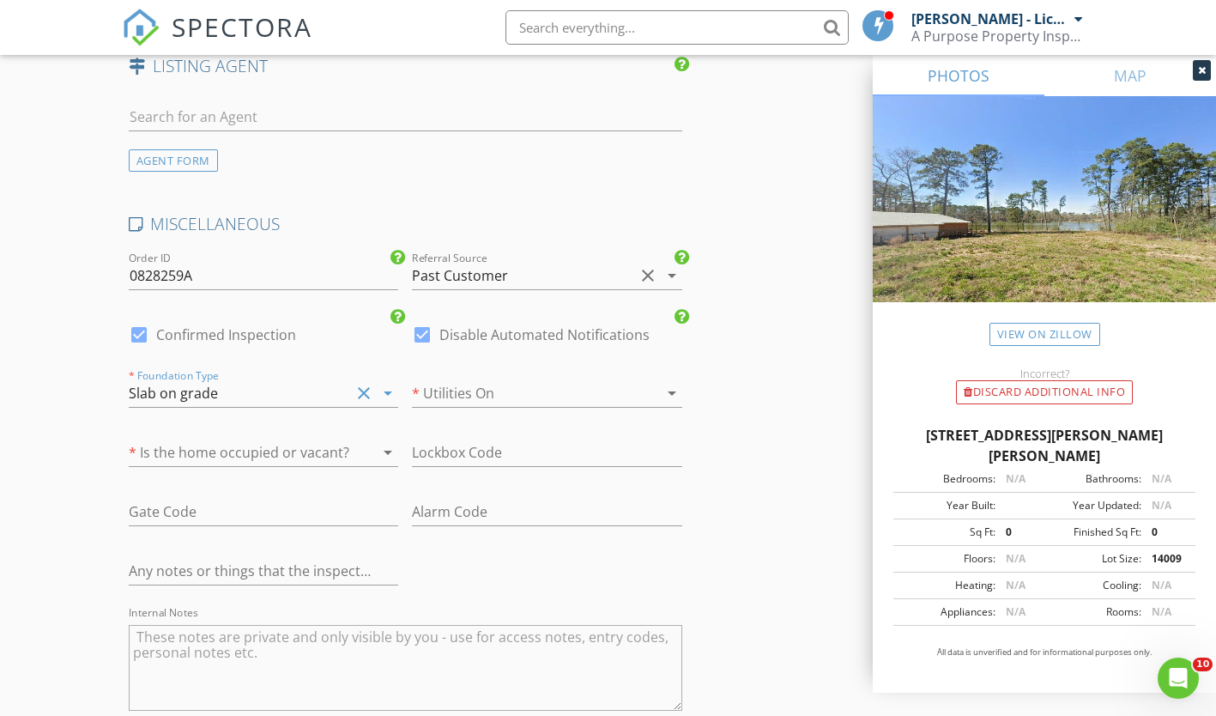
click at [457, 400] on div at bounding box center [523, 392] width 222 height 27
click at [456, 431] on div "No" at bounding box center [547, 440] width 243 height 21
click at [344, 452] on div at bounding box center [240, 452] width 222 height 27
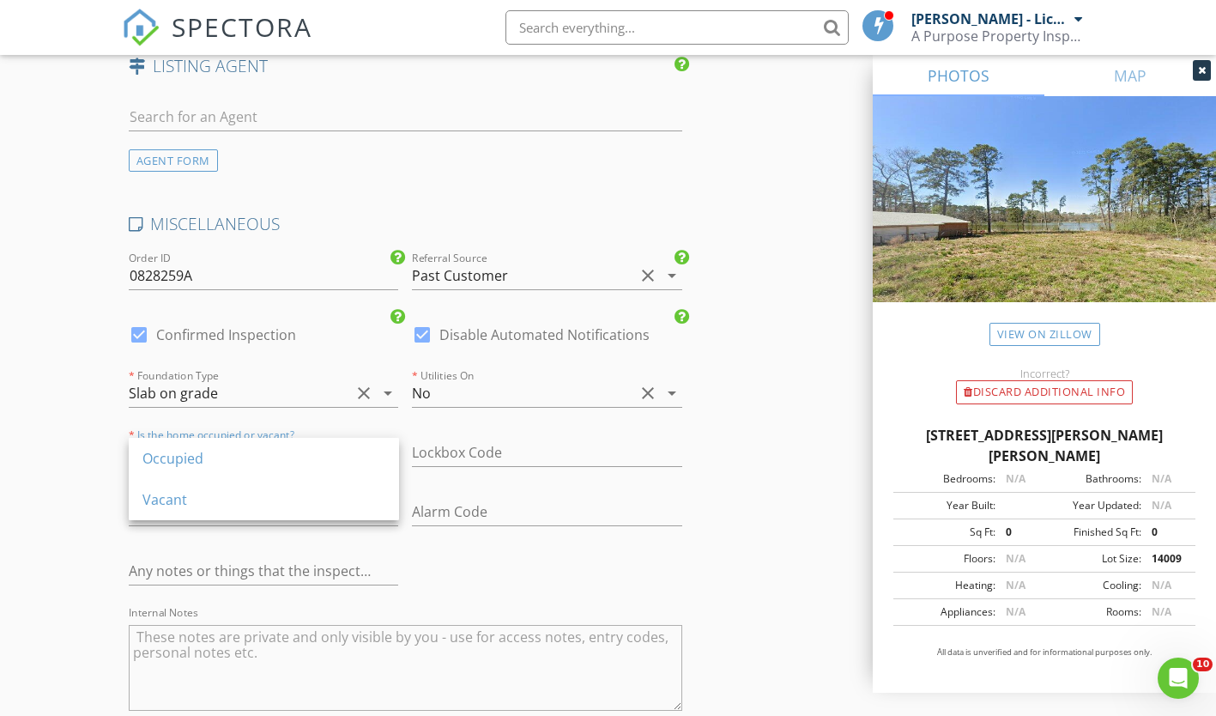
click at [259, 500] on div "Vacant" at bounding box center [263, 499] width 243 height 21
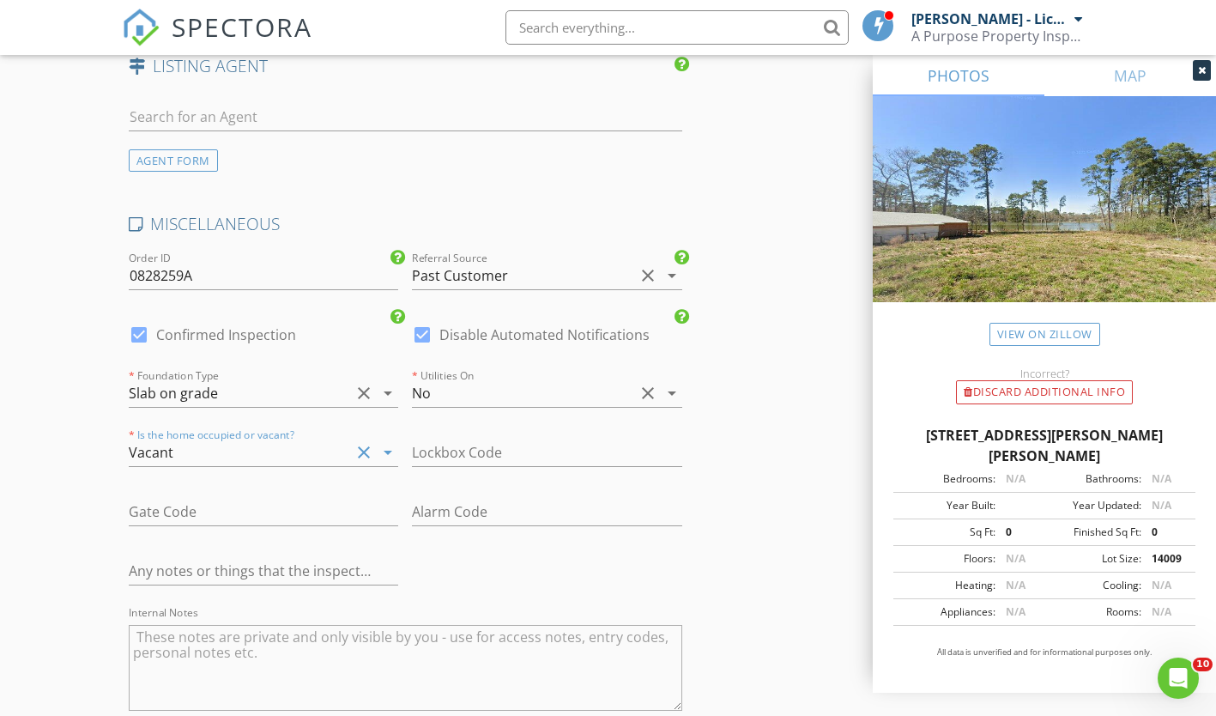
scroll to position [3184, 0]
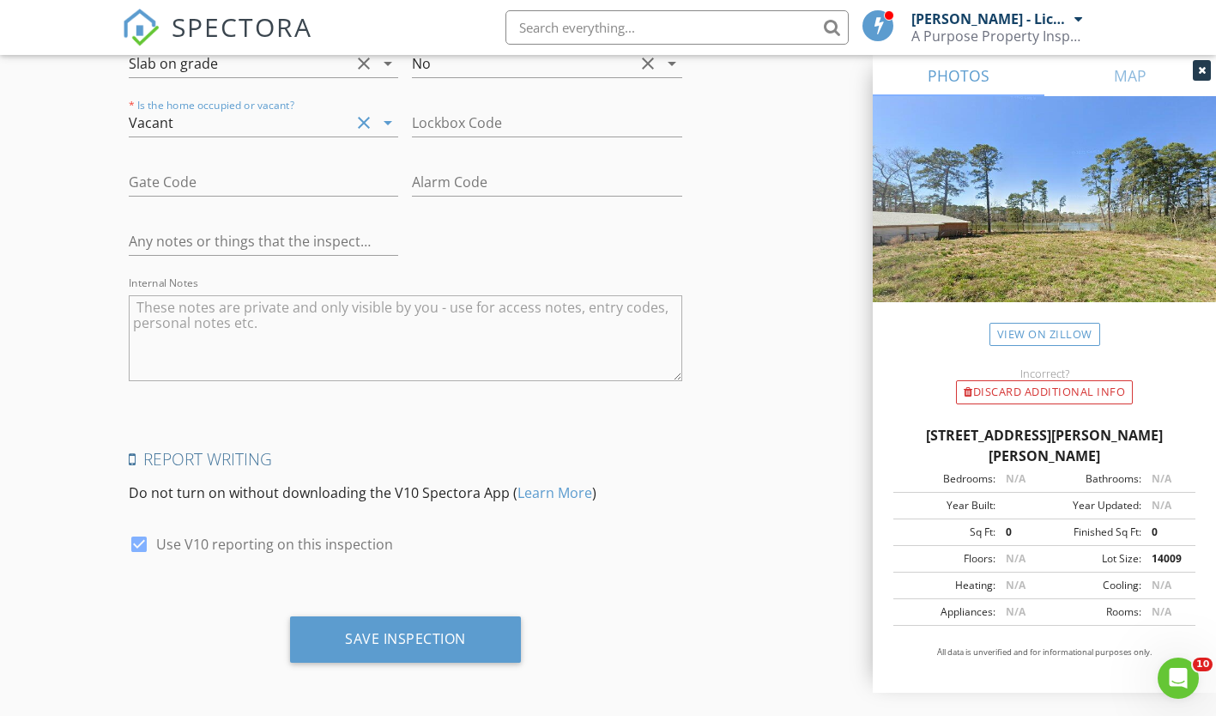
click at [367, 645] on div "Save Inspection" at bounding box center [405, 638] width 121 height 17
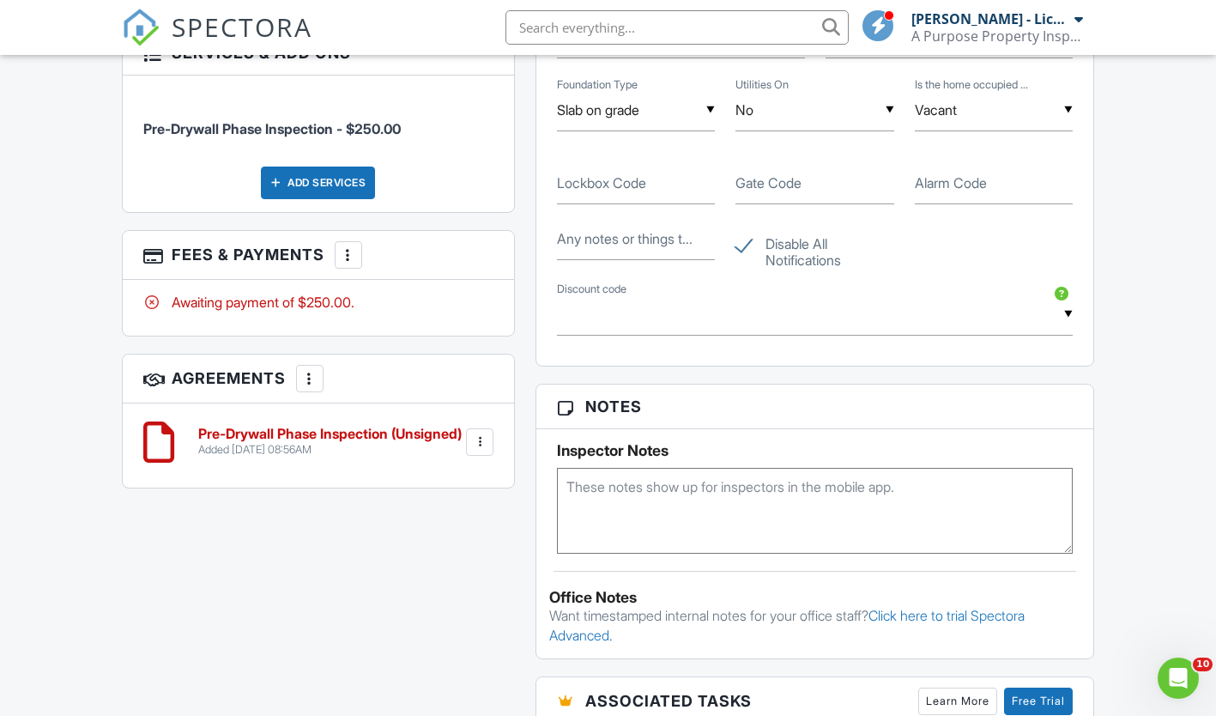
click at [482, 443] on div at bounding box center [479, 441] width 17 height 17
click at [433, 486] on li "Edit" at bounding box center [434, 489] width 98 height 43
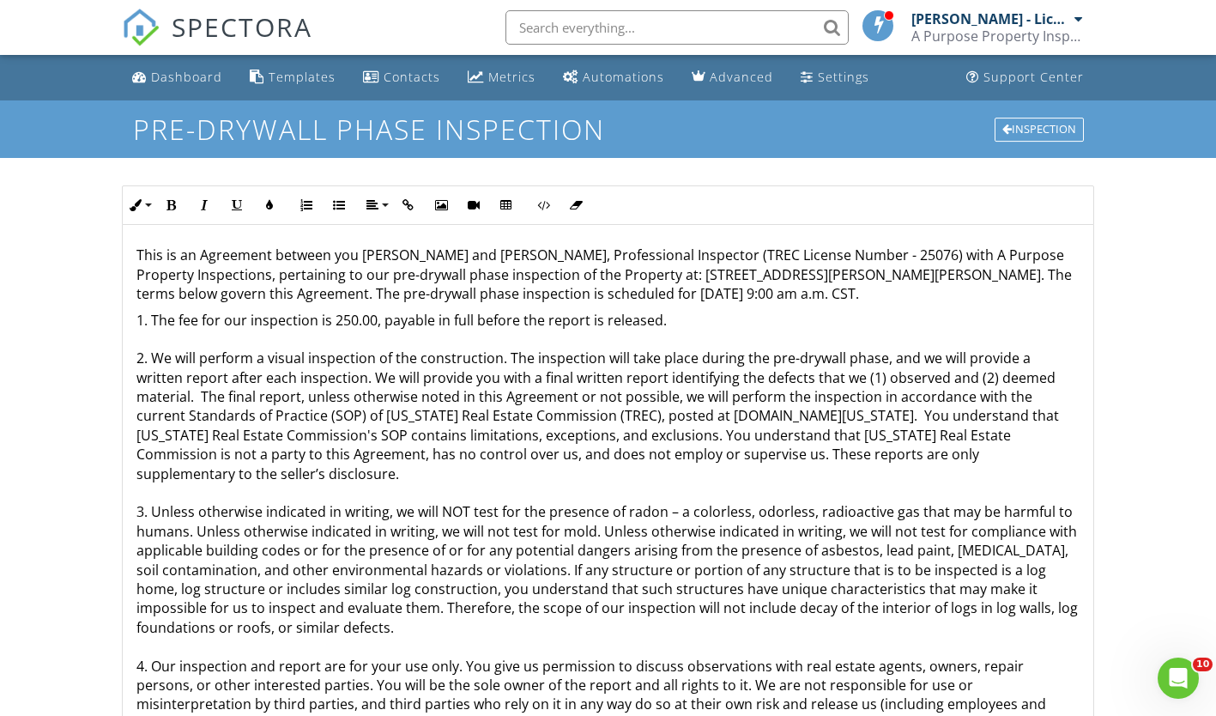
click at [696, 295] on p "This is an Agreement between you Tse Anyu and Michael M. McElroy, Professional …" at bounding box center [608, 274] width 944 height 58
click at [694, 295] on p "This is an Agreement between you Tse Anyu and Michael M. McElroy, Professional …" at bounding box center [608, 274] width 944 height 58
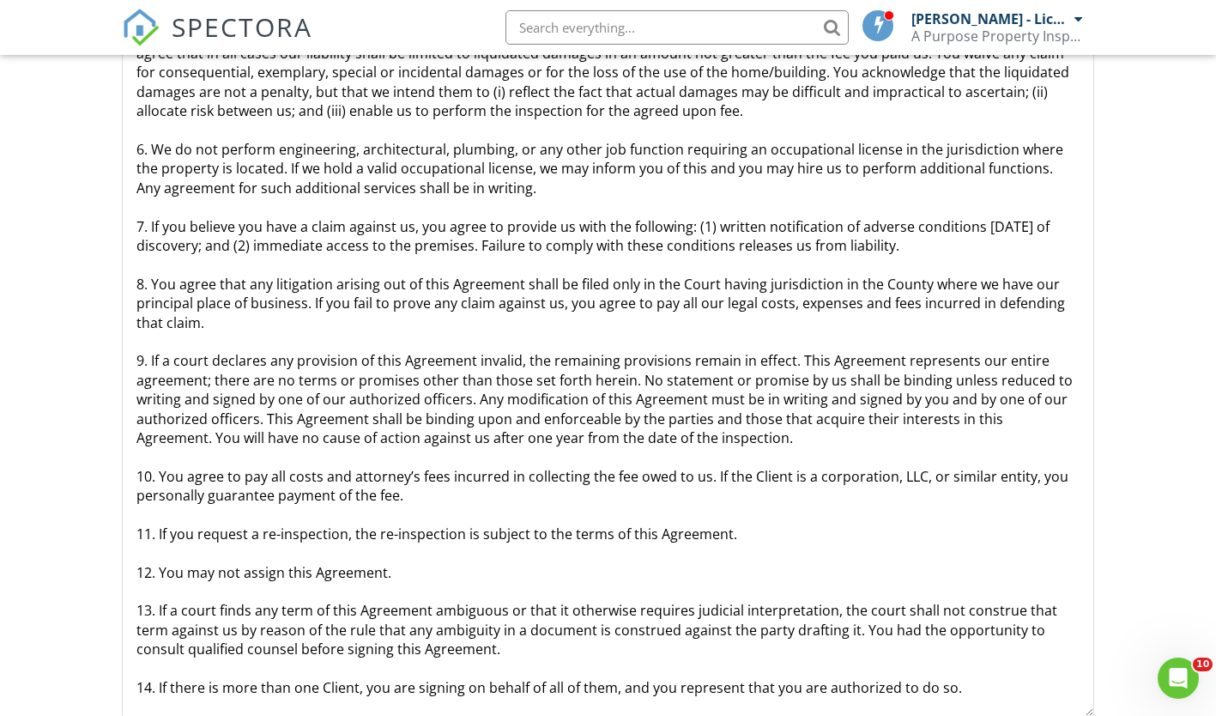
scroll to position [317, 0]
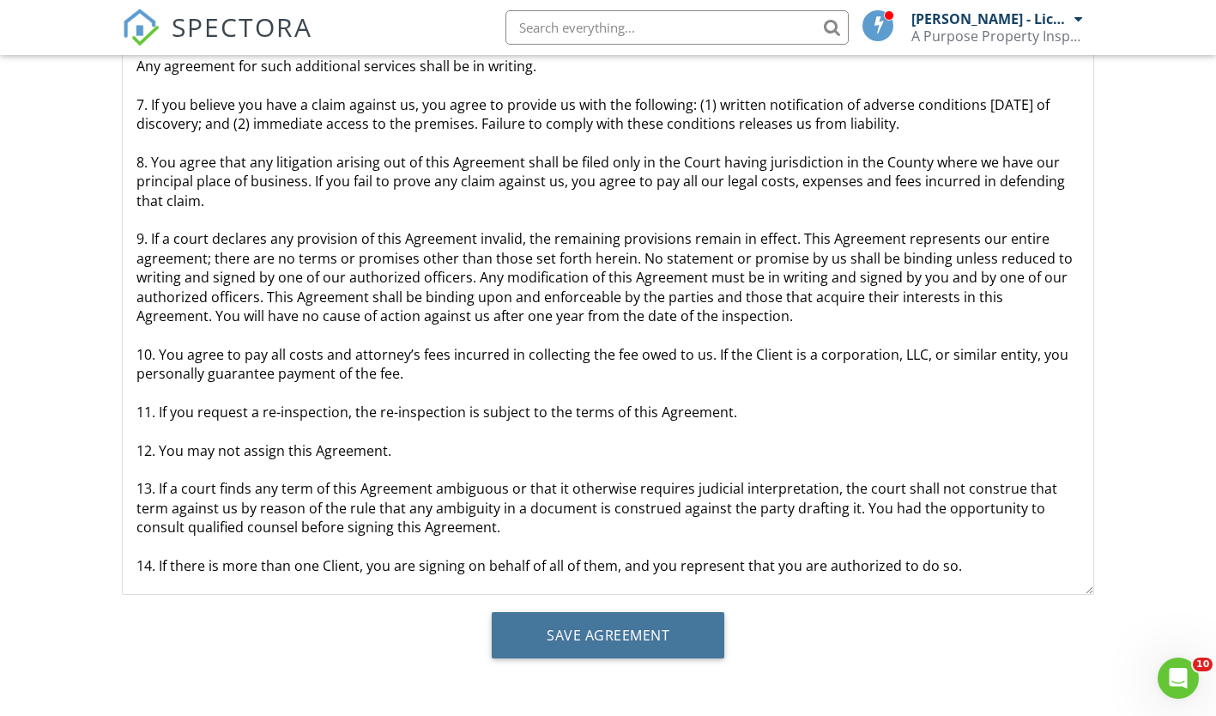
click at [620, 640] on input "Save Agreement" at bounding box center [608, 635] width 233 height 46
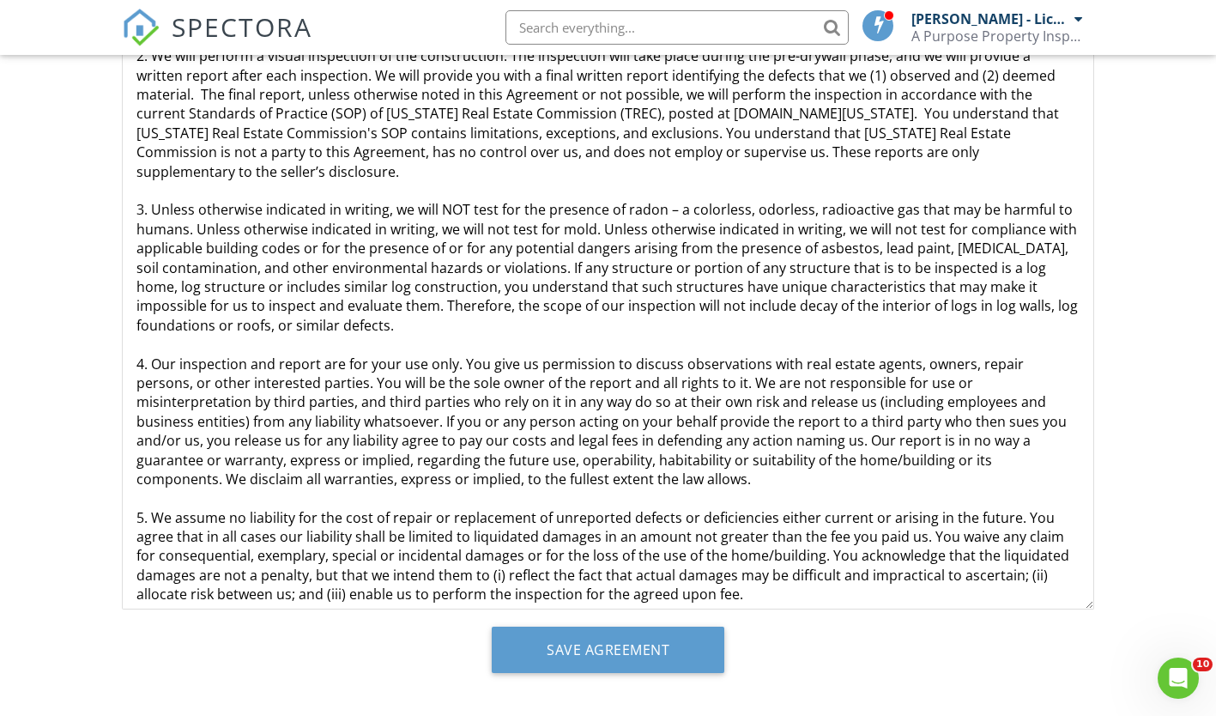
scroll to position [22, 0]
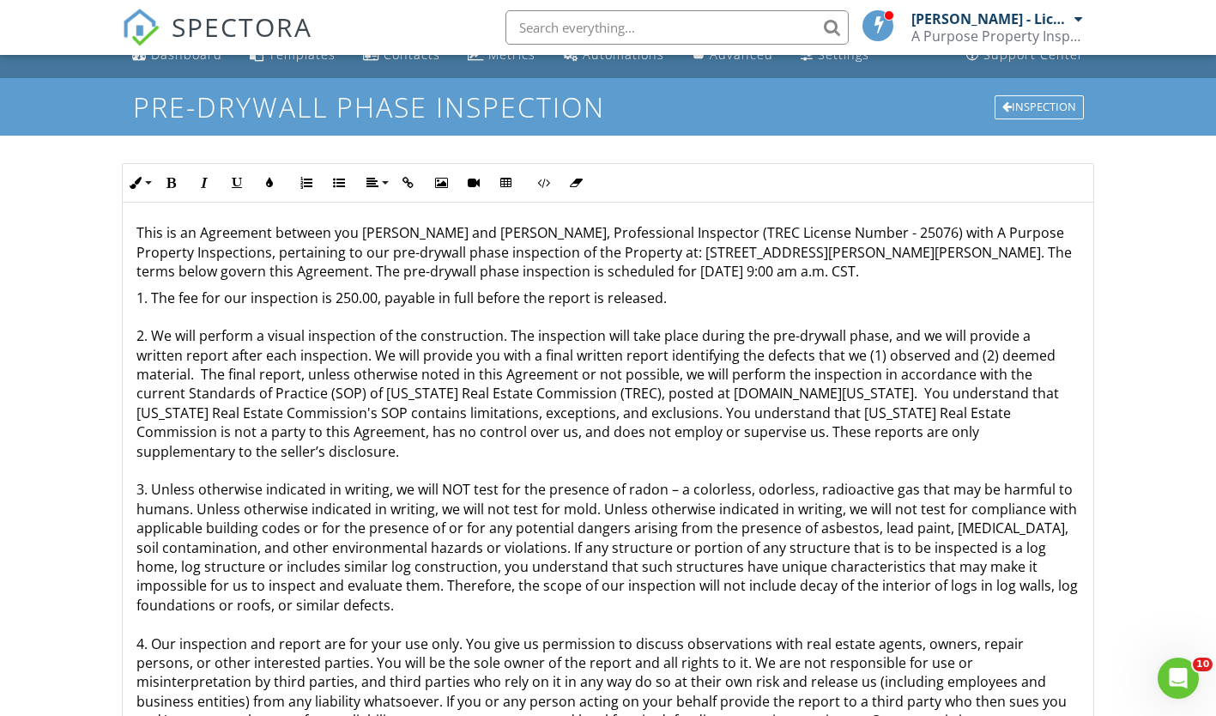
click at [1043, 106] on div "Inspection" at bounding box center [1039, 107] width 89 height 24
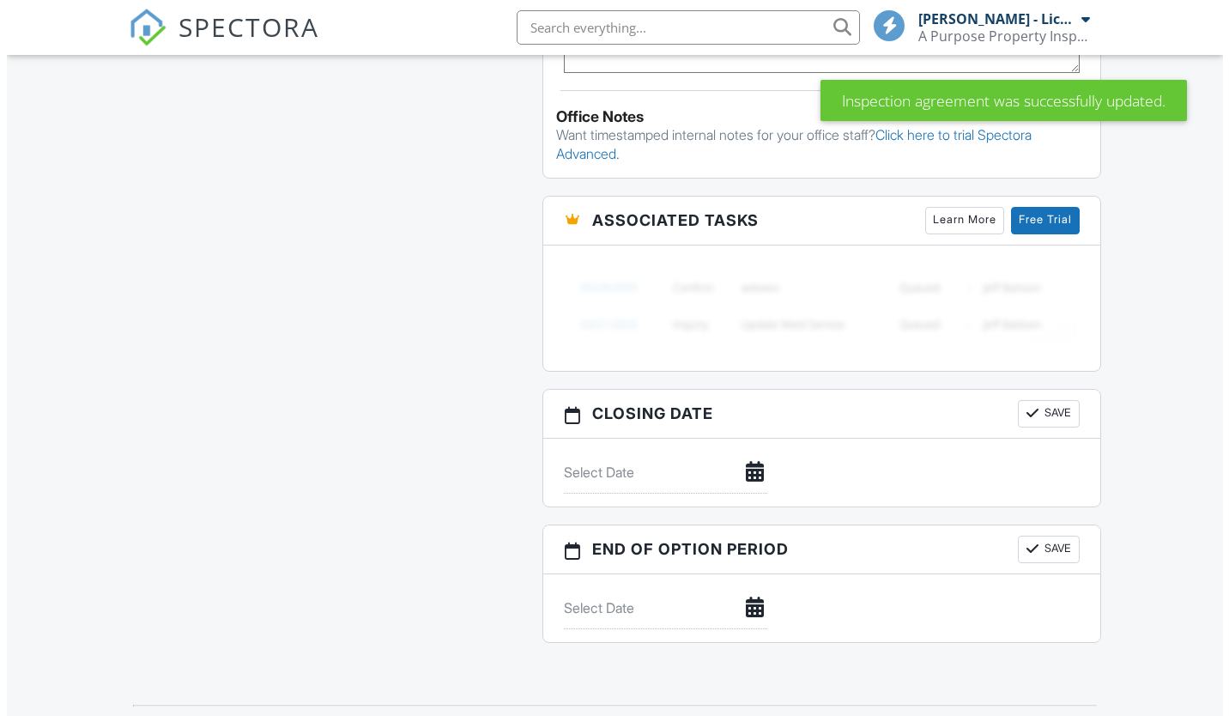
scroll to position [1790, 0]
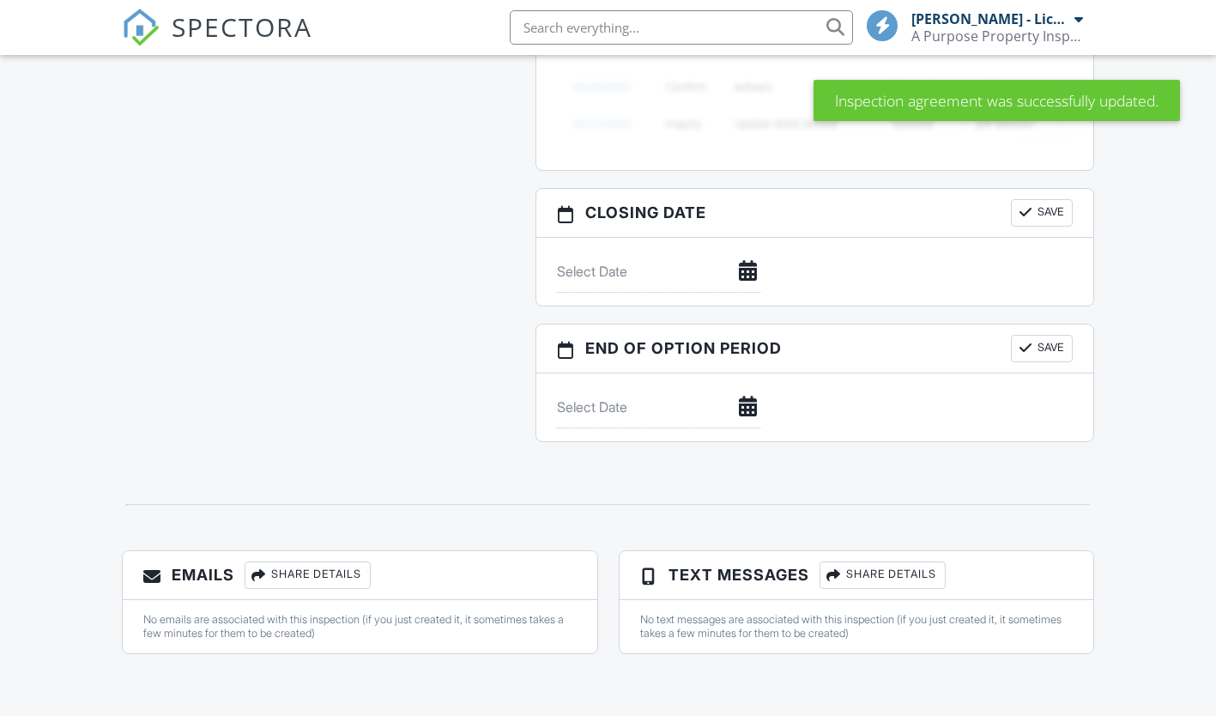
click at [371, 575] on div "Share Details" at bounding box center [308, 574] width 126 height 27
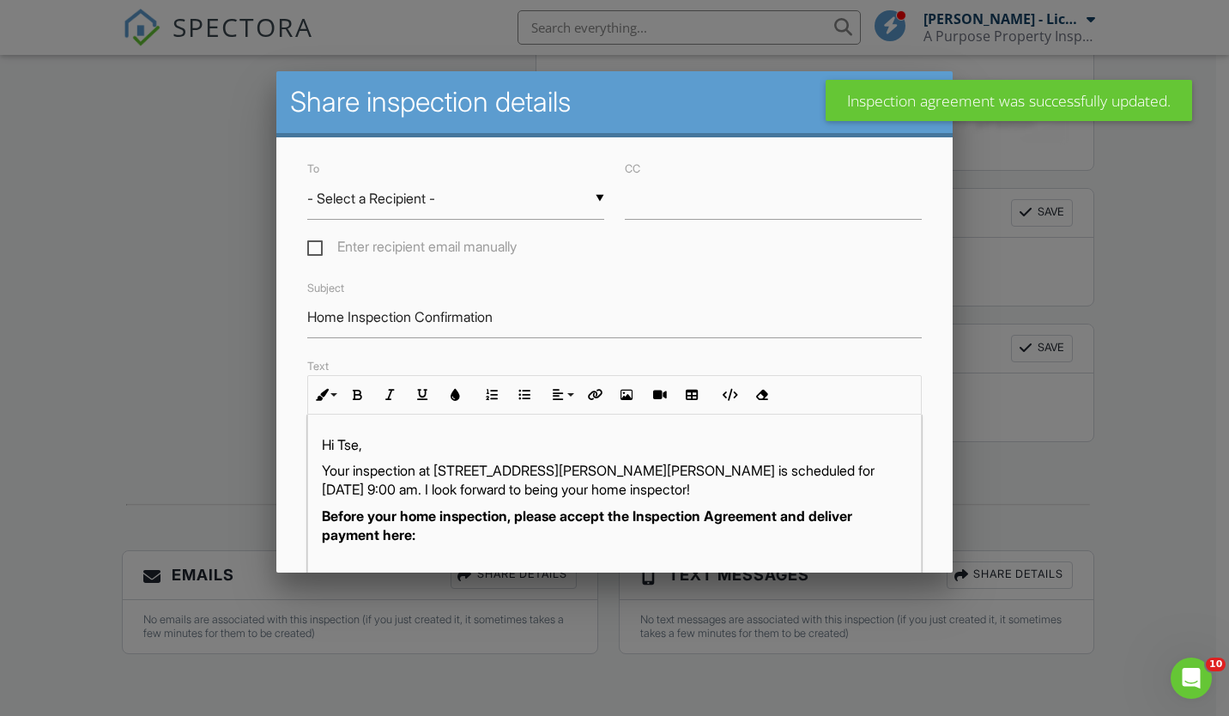
scroll to position [0, 0]
click at [401, 199] on div "▼ - Select a Recipient - - Select a Recipient - Tse Anyu (Client) Frank Bonghan…" at bounding box center [455, 199] width 297 height 42
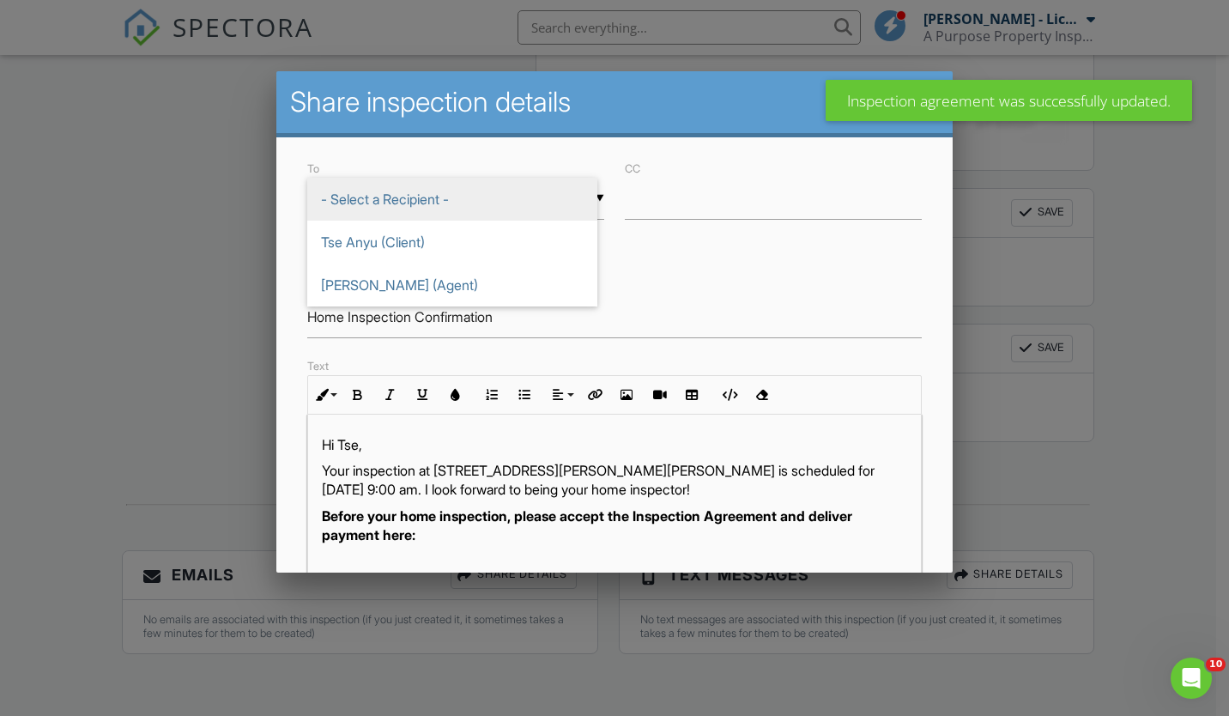
click at [413, 242] on span "Tse Anyu (Client)" at bounding box center [452, 242] width 290 height 43
type input "Tse Anyu (Client)"
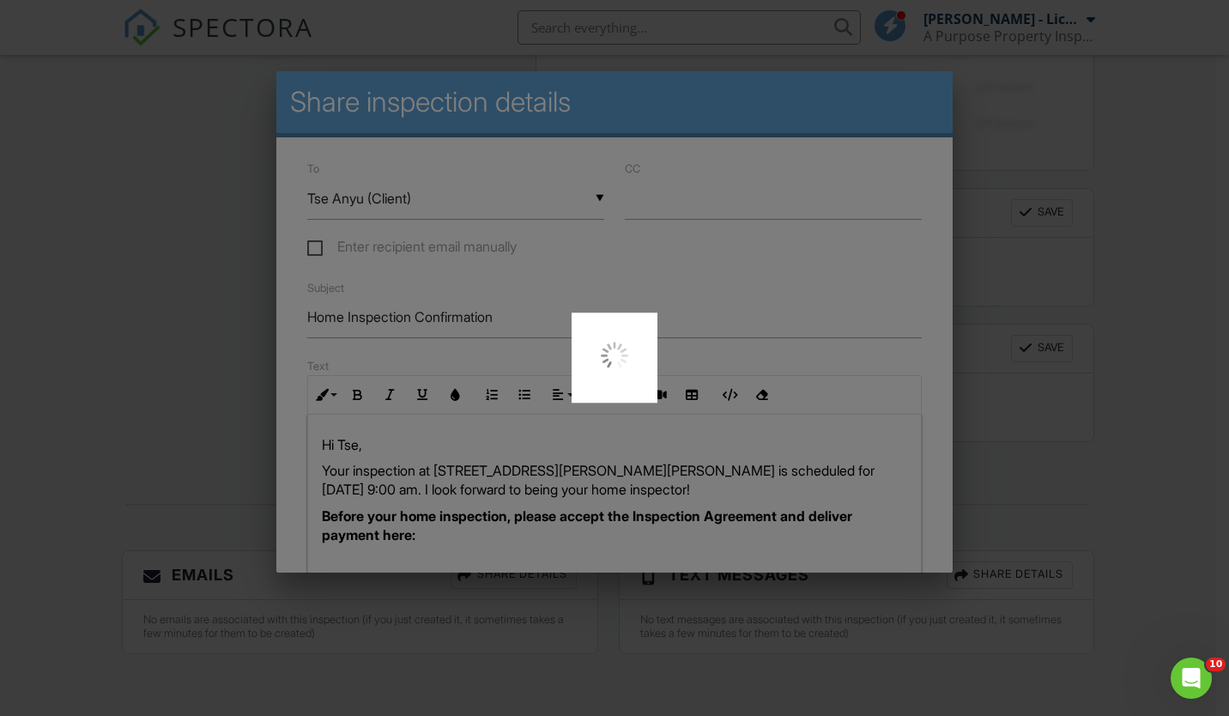
click at [107, 284] on div at bounding box center [614, 358] width 1229 height 716
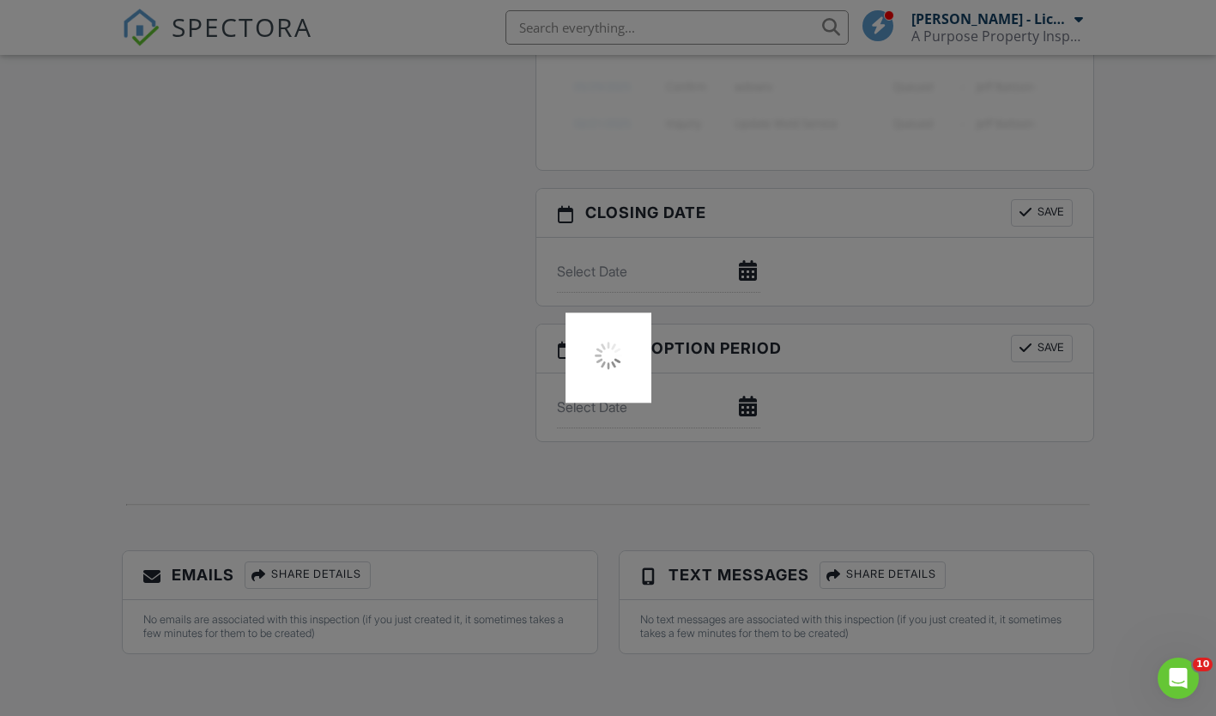
click at [522, 568] on div at bounding box center [608, 358] width 1216 height 716
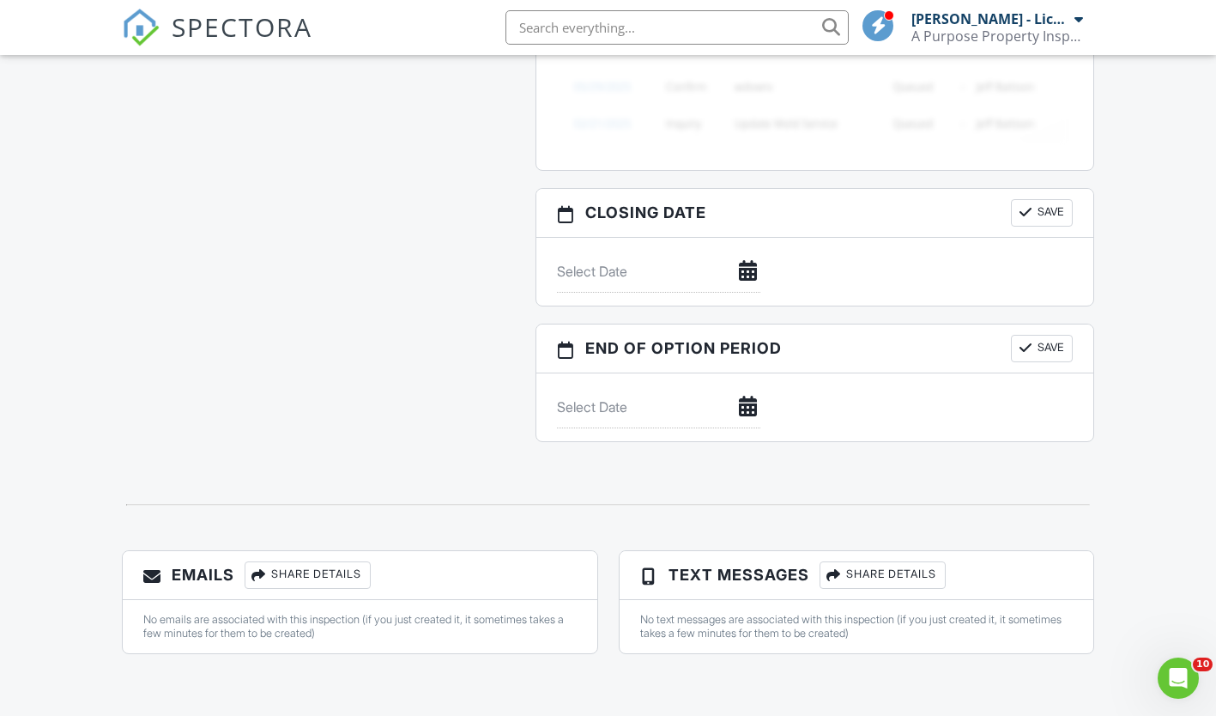
click at [371, 568] on div "Share Details" at bounding box center [308, 574] width 126 height 27
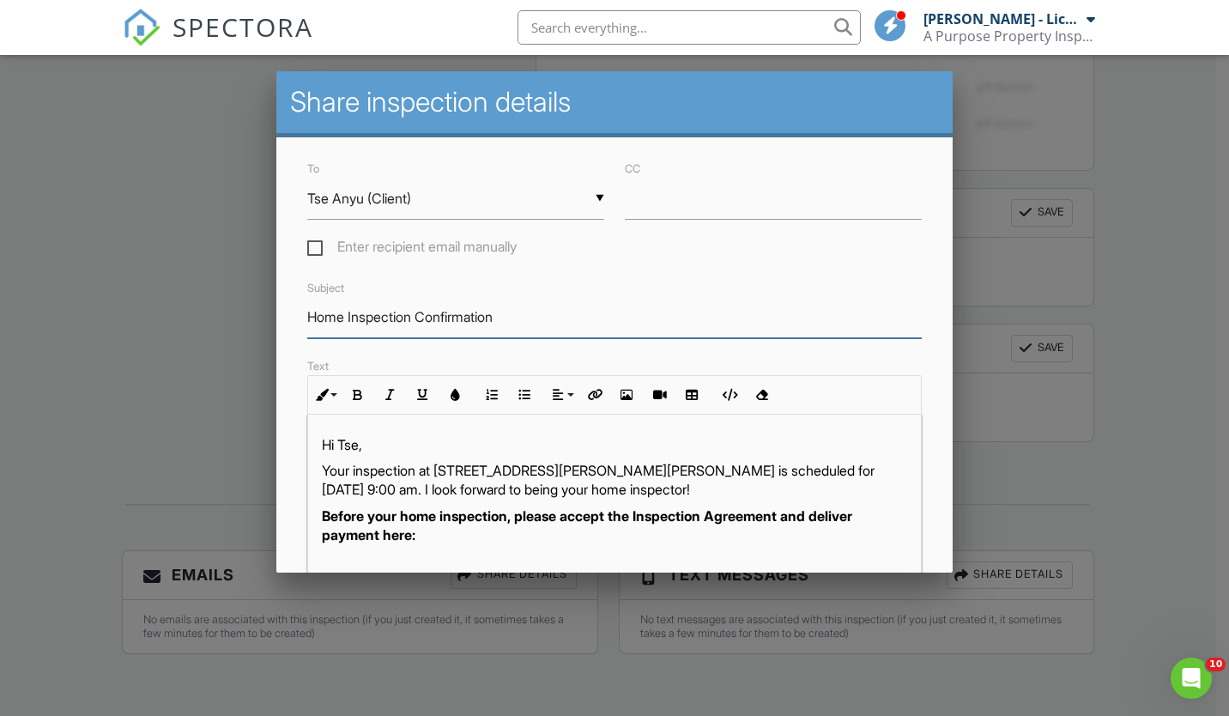
drag, startPoint x: 345, startPoint y: 318, endPoint x: 235, endPoint y: 326, distance: 110.1
type input "Pre-Drywall Phase Inspection Confirmation"
click at [354, 463] on p "Your inspection at [STREET_ADDRESS][PERSON_NAME][PERSON_NAME] is scheduled for …" at bounding box center [614, 480] width 585 height 39
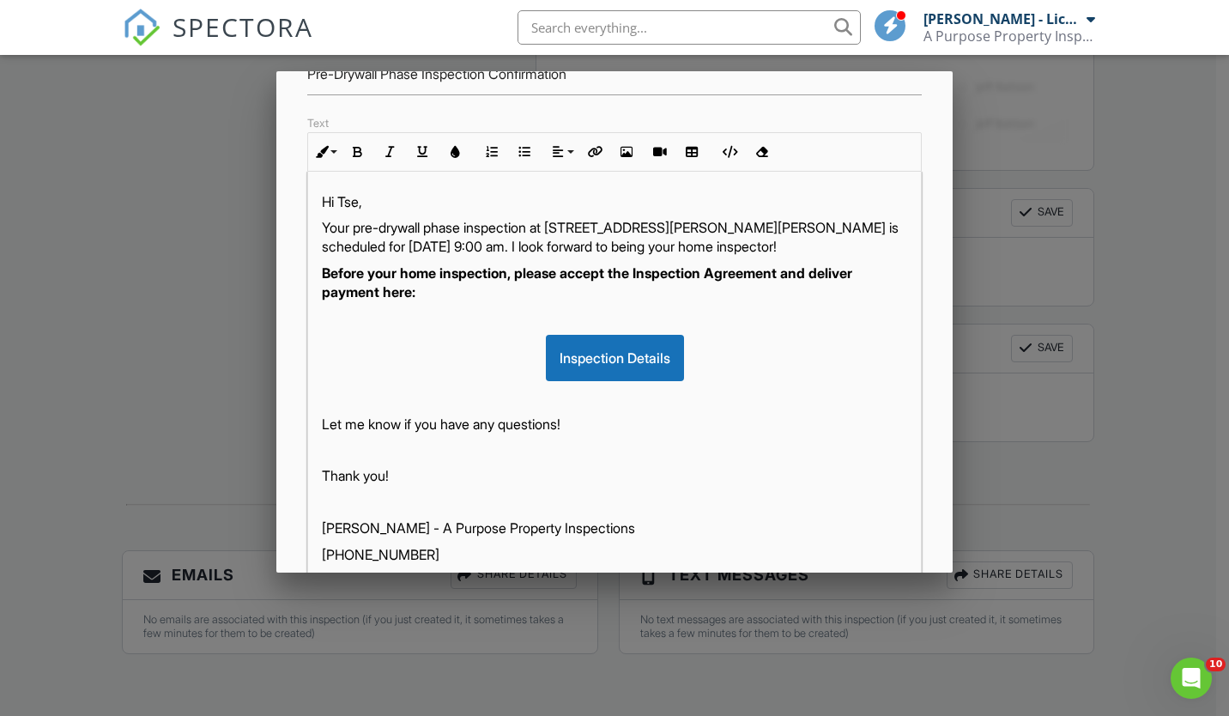
scroll to position [239, 0]
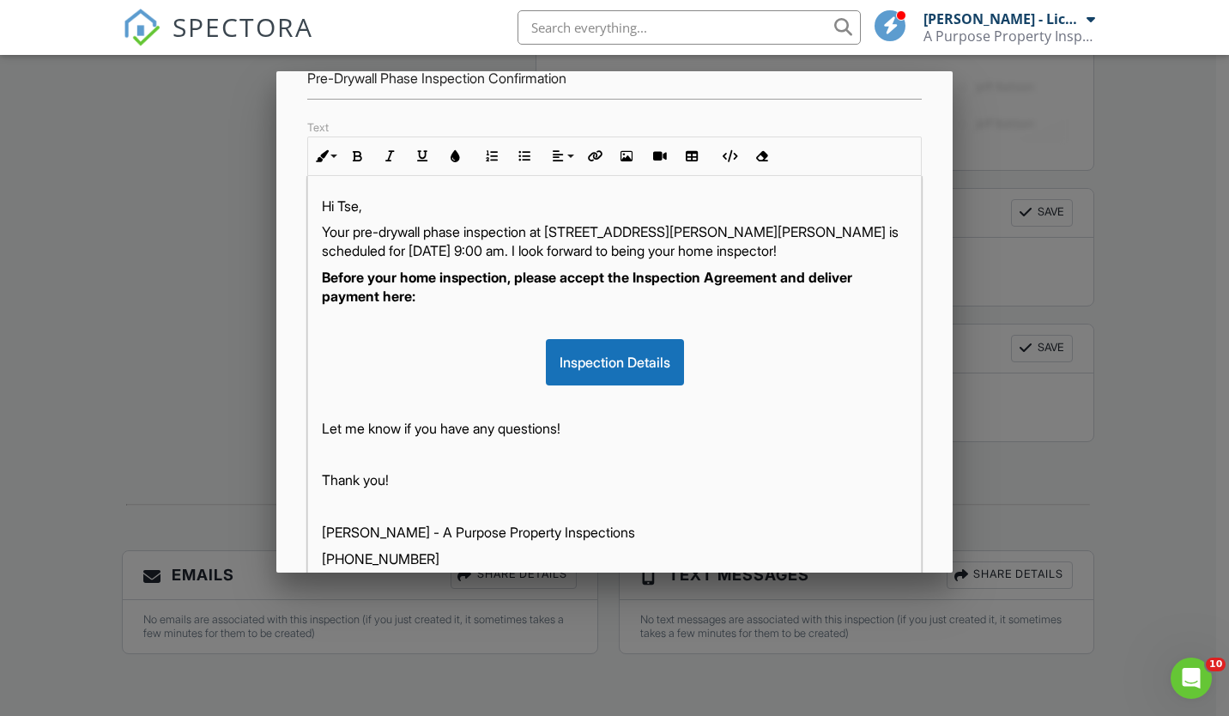
drag, startPoint x: 627, startPoint y: 251, endPoint x: 783, endPoint y: 264, distance: 156.0
click at [783, 261] on p "Your pre-drywall phase inspection at 620 St Lawrence River Rd, Montgomery, TX 7…" at bounding box center [614, 241] width 585 height 39
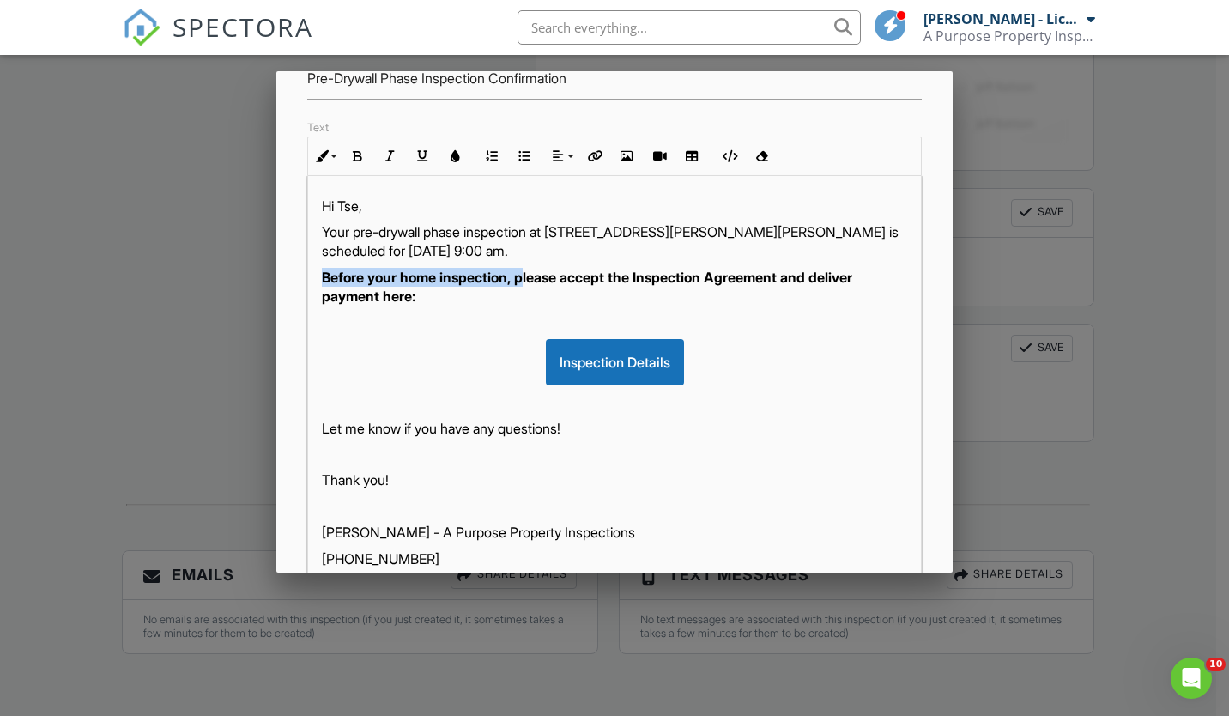
drag, startPoint x: 526, startPoint y: 277, endPoint x: 301, endPoint y: 276, distance: 224.9
click at [301, 276] on div "Text Inline Style XLarge Large Normal Small Light Small/Light Bold Italic Under…" at bounding box center [614, 361] width 635 height 488
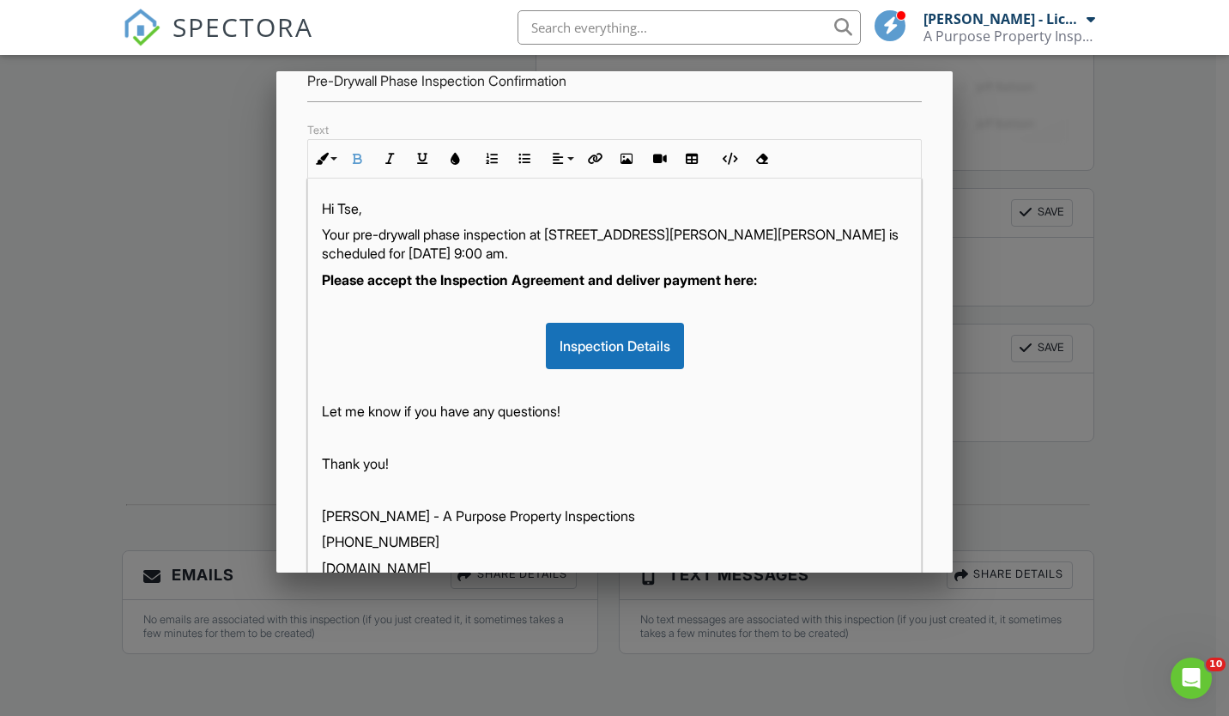
scroll to position [382, 0]
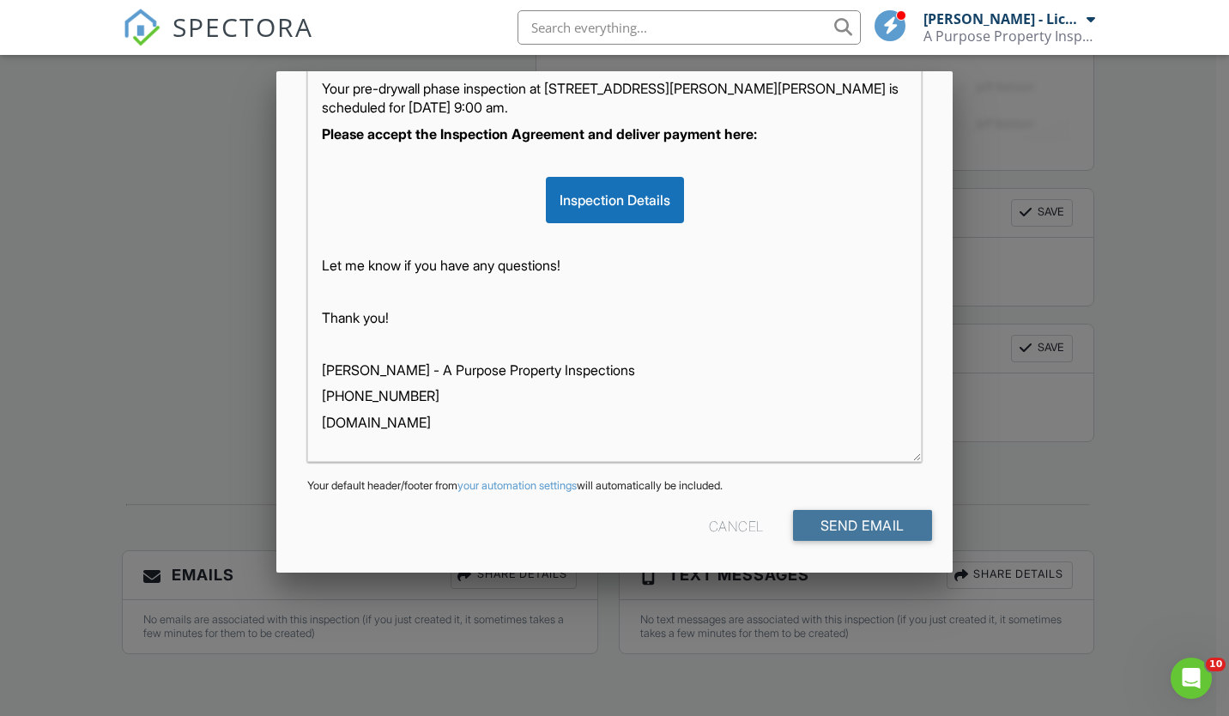
click at [827, 521] on input "Send Email" at bounding box center [862, 525] width 139 height 31
